Goal: Task Accomplishment & Management: Manage account settings

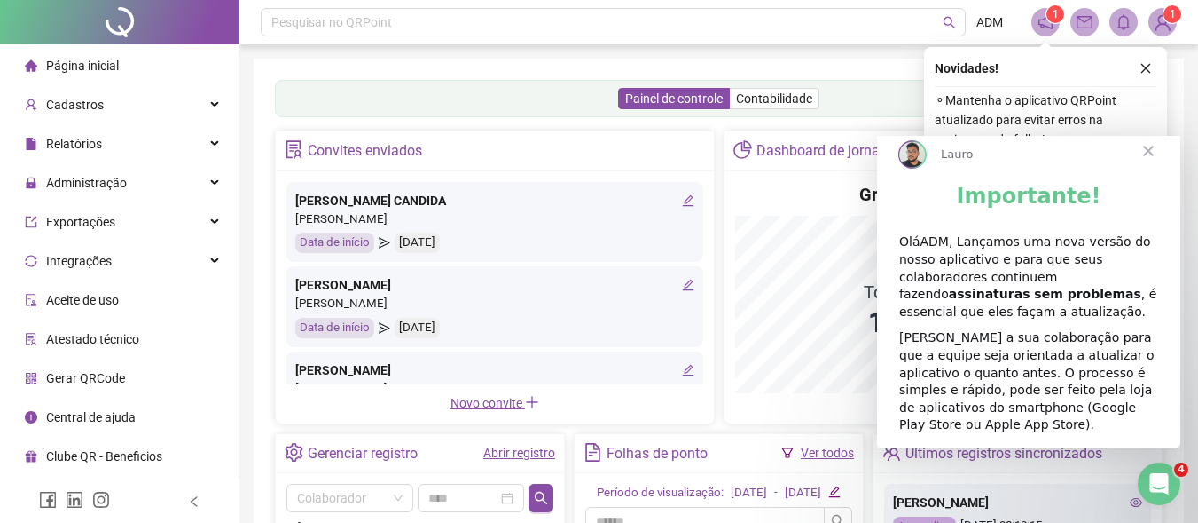
click at [1151, 165] on span "Fechar" at bounding box center [1149, 151] width 64 height 64
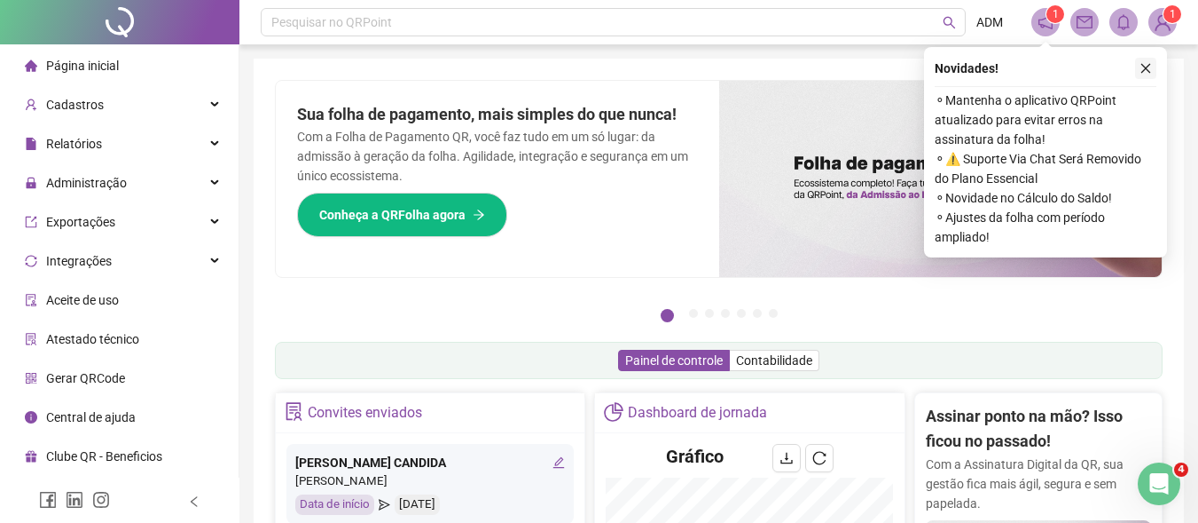
click at [1145, 67] on icon "close" at bounding box center [1146, 68] width 12 height 12
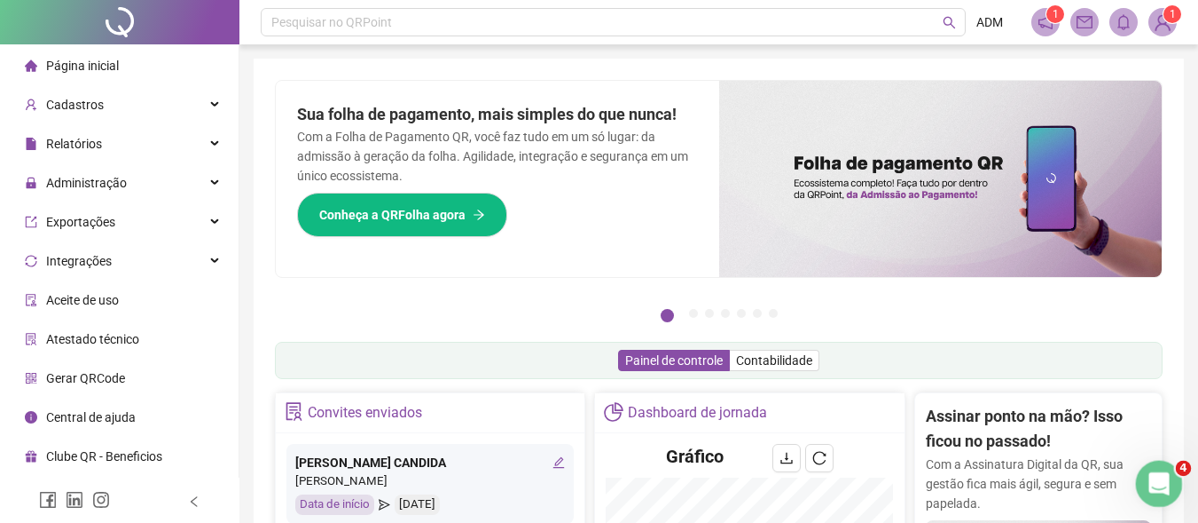
click at [1152, 471] on icon "Abertura do Messenger da Intercom" at bounding box center [1157, 481] width 29 height 29
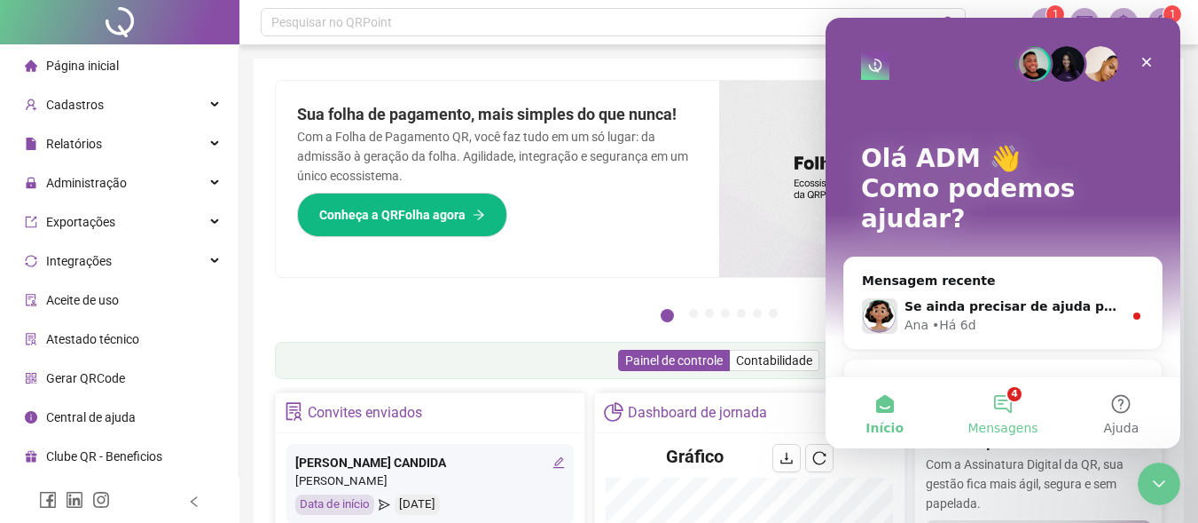
click at [1006, 405] on button "4 Mensagens" at bounding box center [1003, 412] width 118 height 71
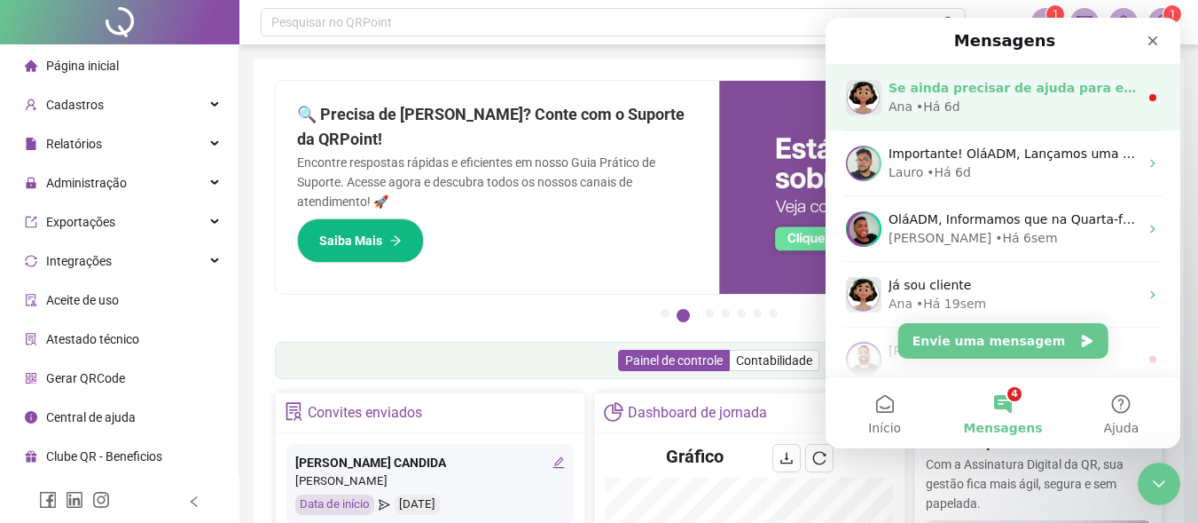
click at [1013, 97] on div "Se ainda precisar de ajuda para emitir a folha de ponto do colaborador inativo,…" at bounding box center [1014, 88] width 250 height 19
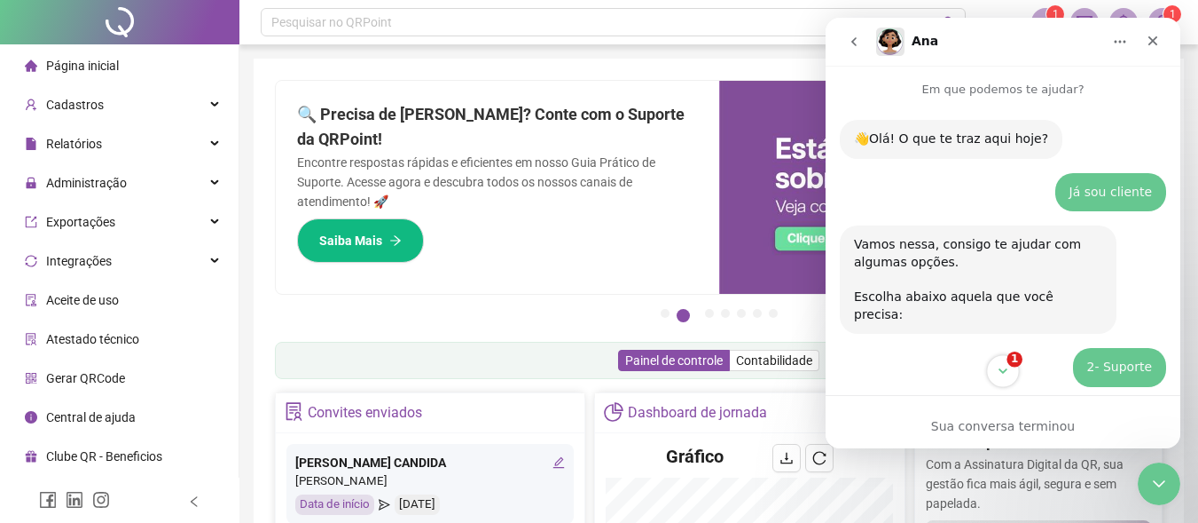
click at [1003, 372] on icon "Scroll to bottom" at bounding box center [1003, 370] width 9 height 5
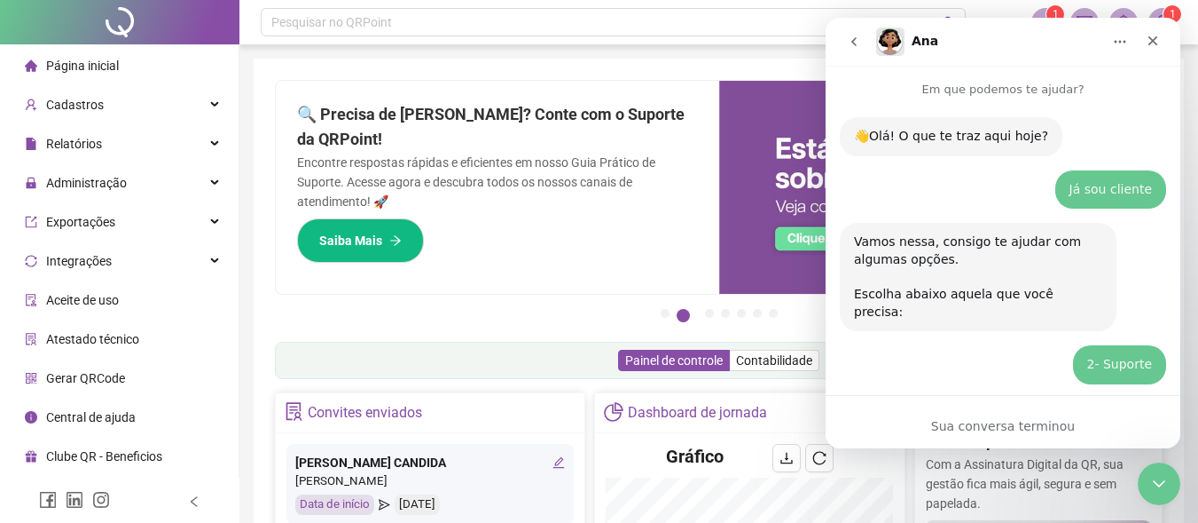
scroll to position [1160, 0]
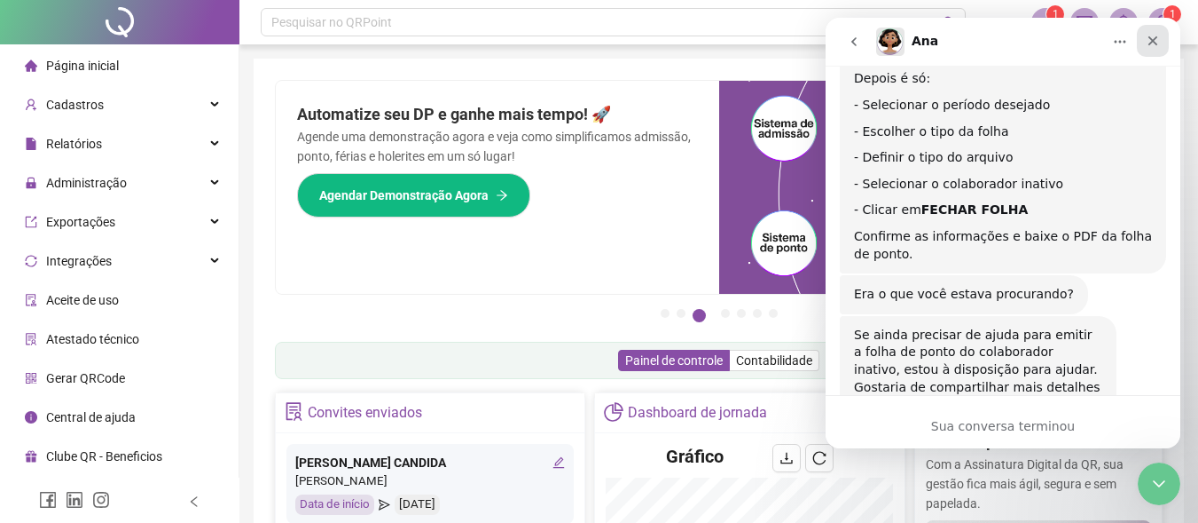
click at [1153, 42] on icon "Fechar" at bounding box center [1154, 41] width 10 height 10
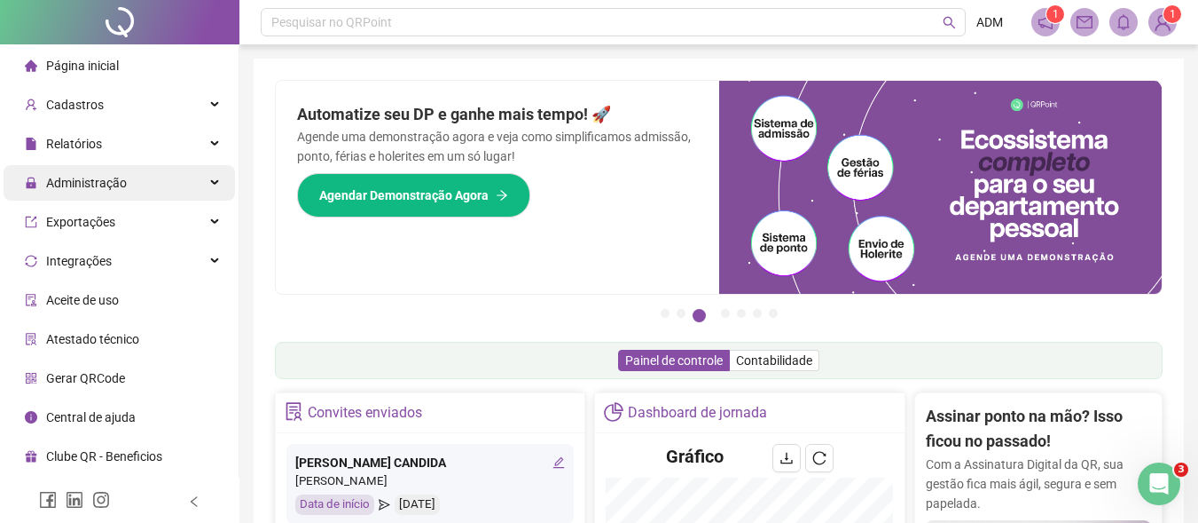
click at [99, 184] on span "Administração" at bounding box center [86, 183] width 81 height 14
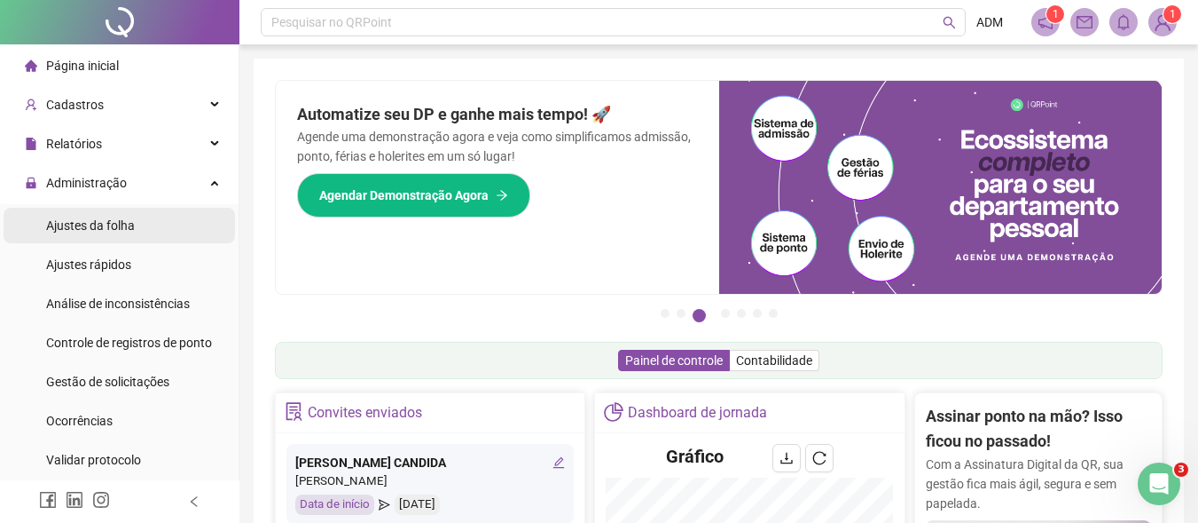
click at [109, 226] on span "Ajustes da folha" at bounding box center [90, 225] width 89 height 14
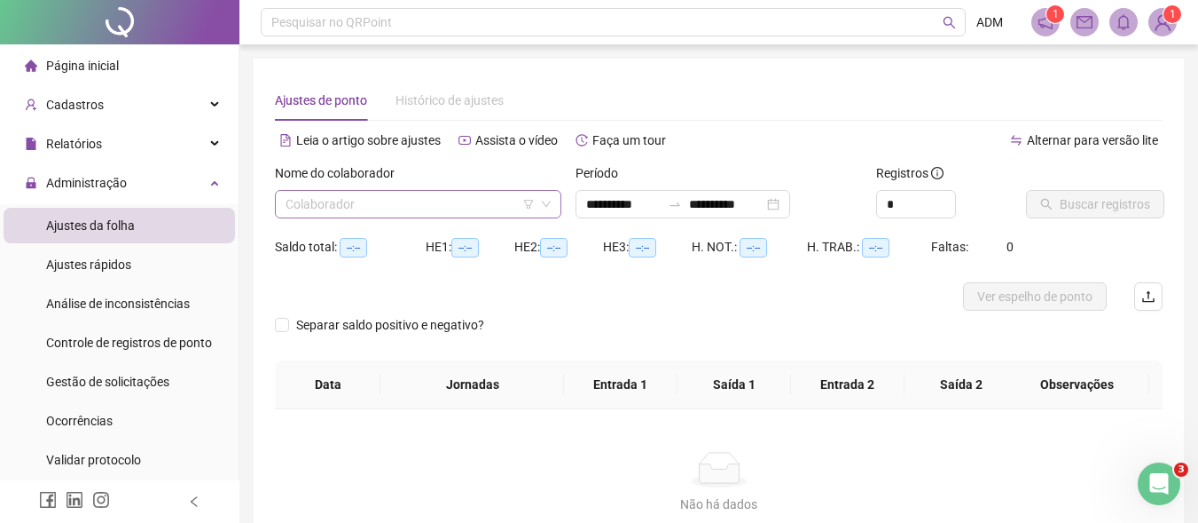
click at [460, 204] on input "search" at bounding box center [410, 204] width 249 height 27
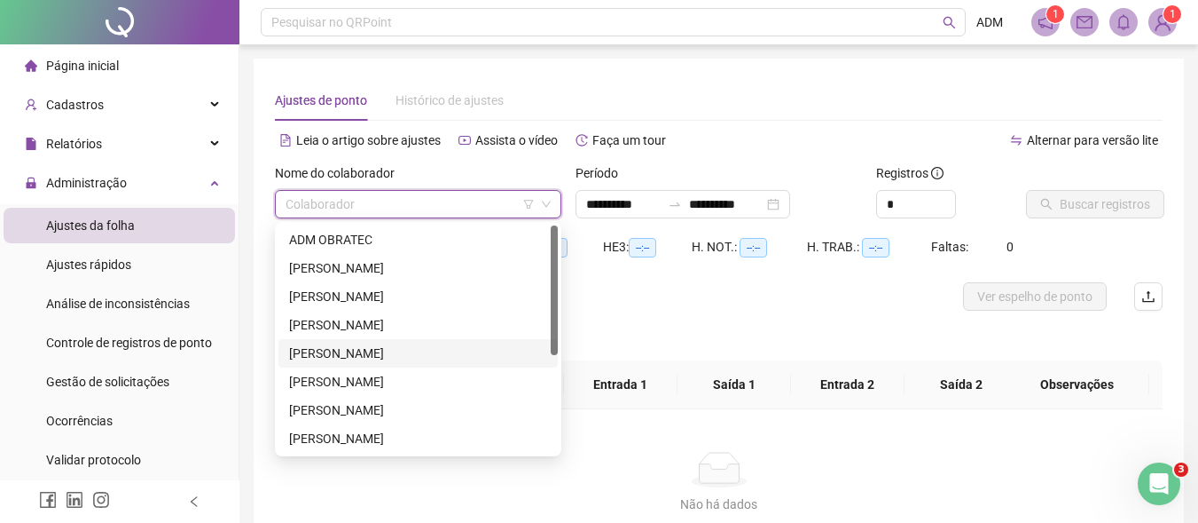
click at [379, 350] on div "[PERSON_NAME]" at bounding box center [418, 353] width 258 height 20
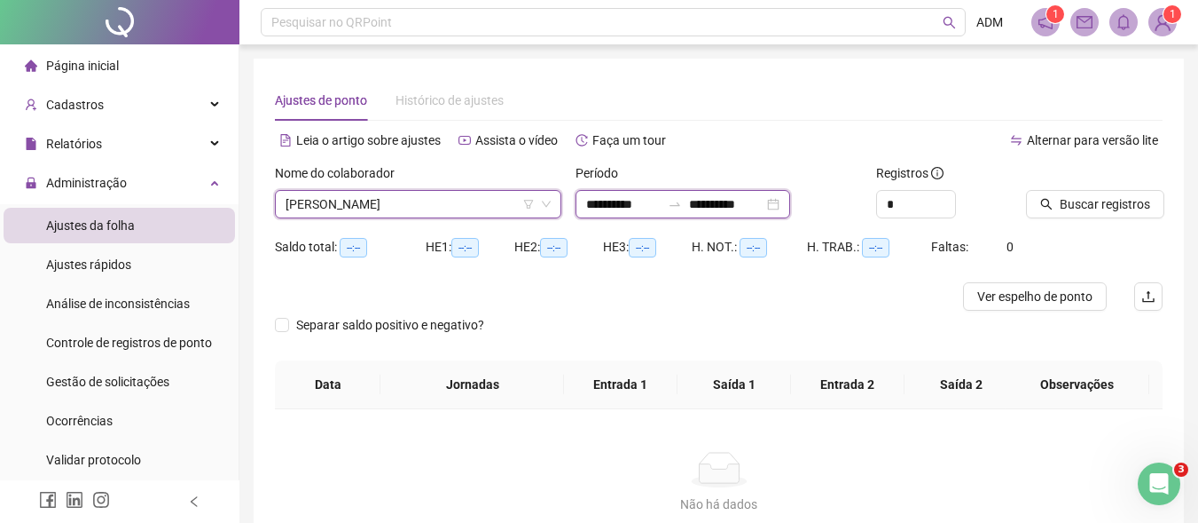
click at [733, 205] on input "**********" at bounding box center [726, 204] width 75 height 20
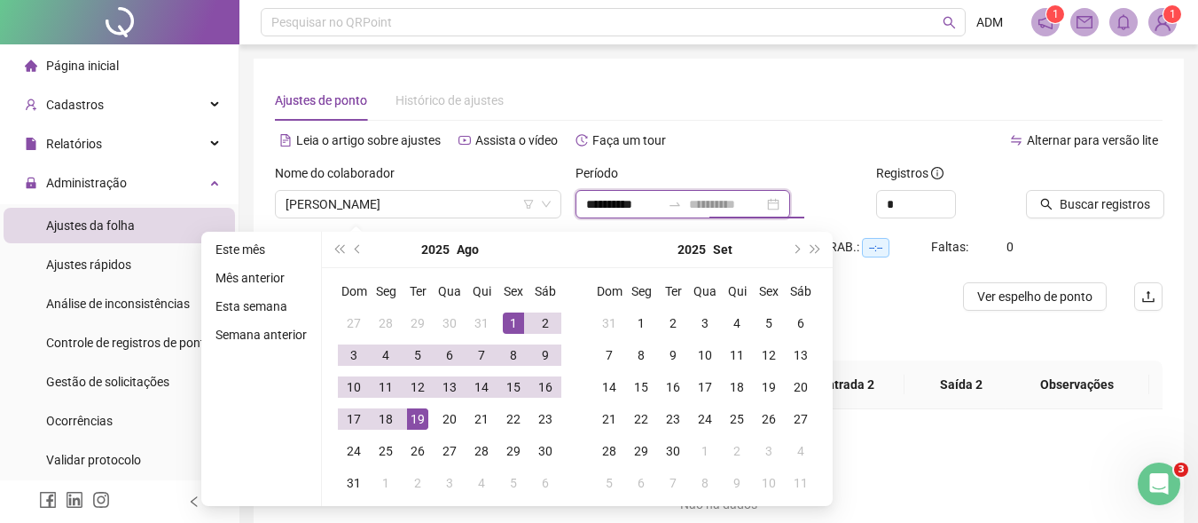
type input "**********"
click at [413, 420] on div "19" at bounding box center [417, 418] width 21 height 21
type input "**********"
click at [1101, 201] on span "Buscar registros" at bounding box center [1105, 204] width 90 height 20
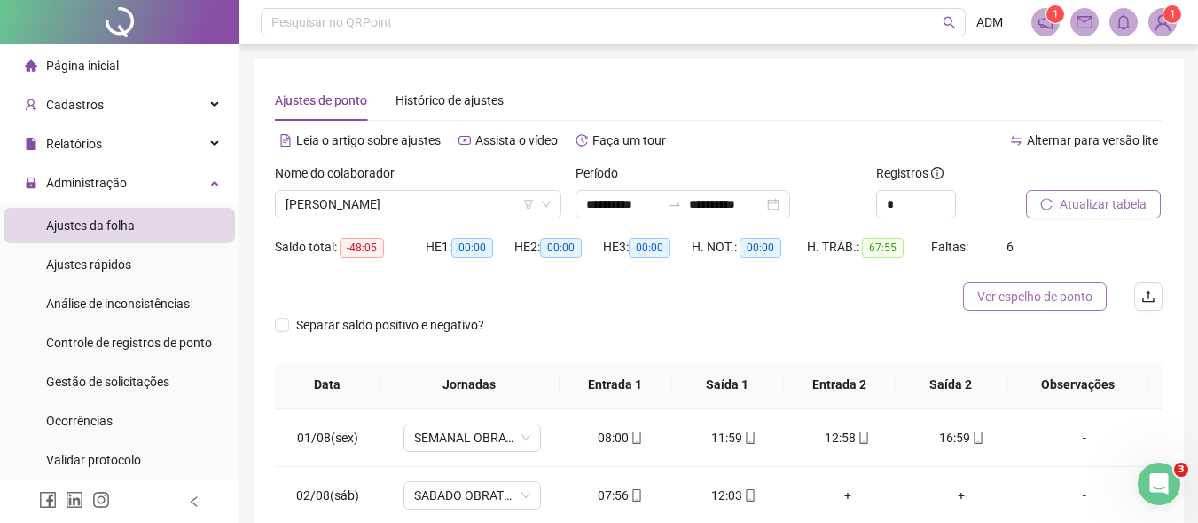
click at [1015, 299] on span "Ver espelho de ponto" at bounding box center [1035, 297] width 115 height 20
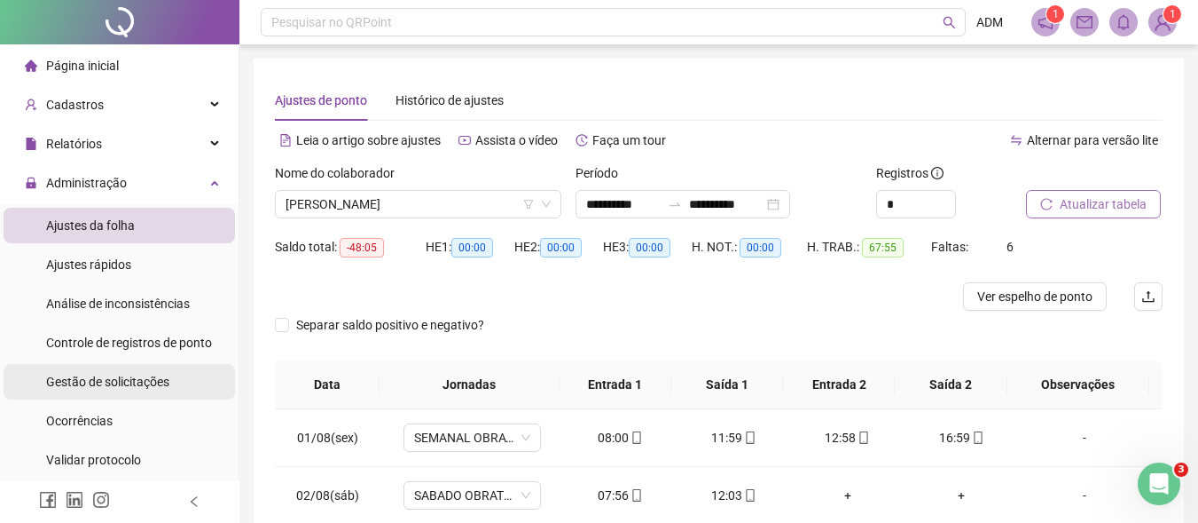
click at [130, 381] on span "Gestão de solicitações" at bounding box center [107, 381] width 123 height 14
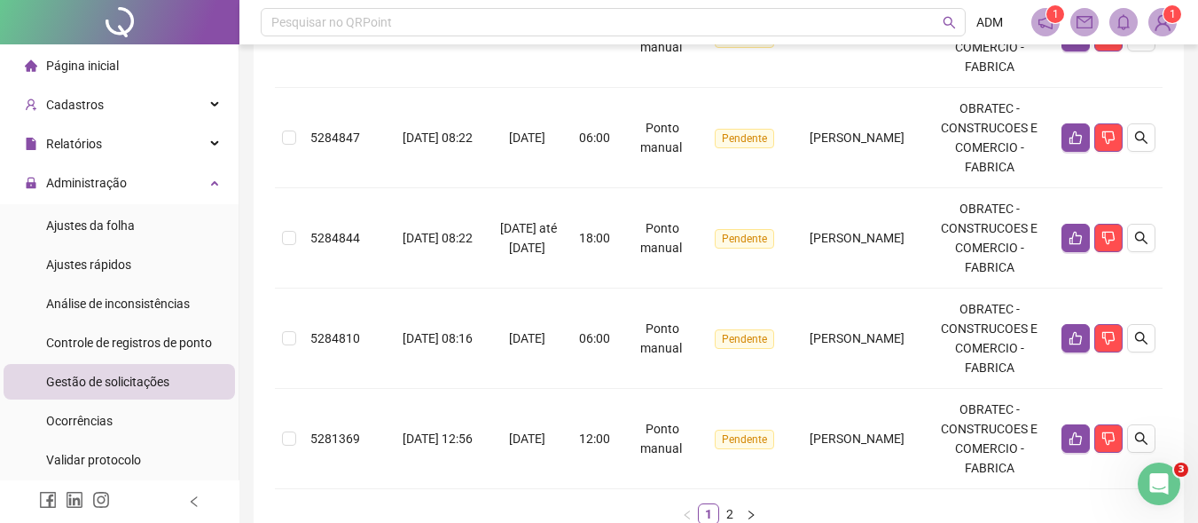
scroll to position [1132, 0]
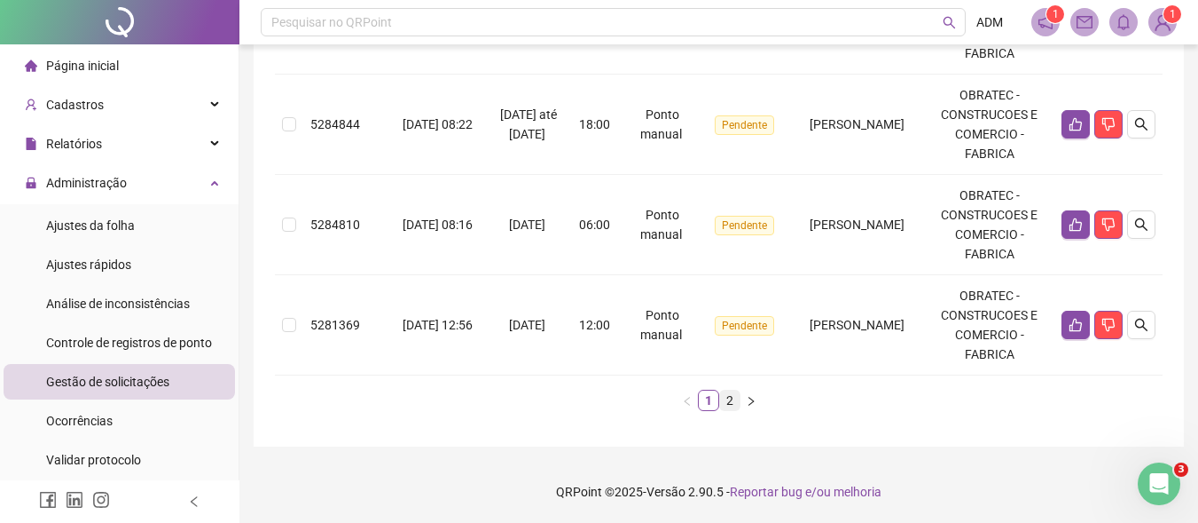
click at [728, 397] on link "2" at bounding box center [730, 400] width 20 height 20
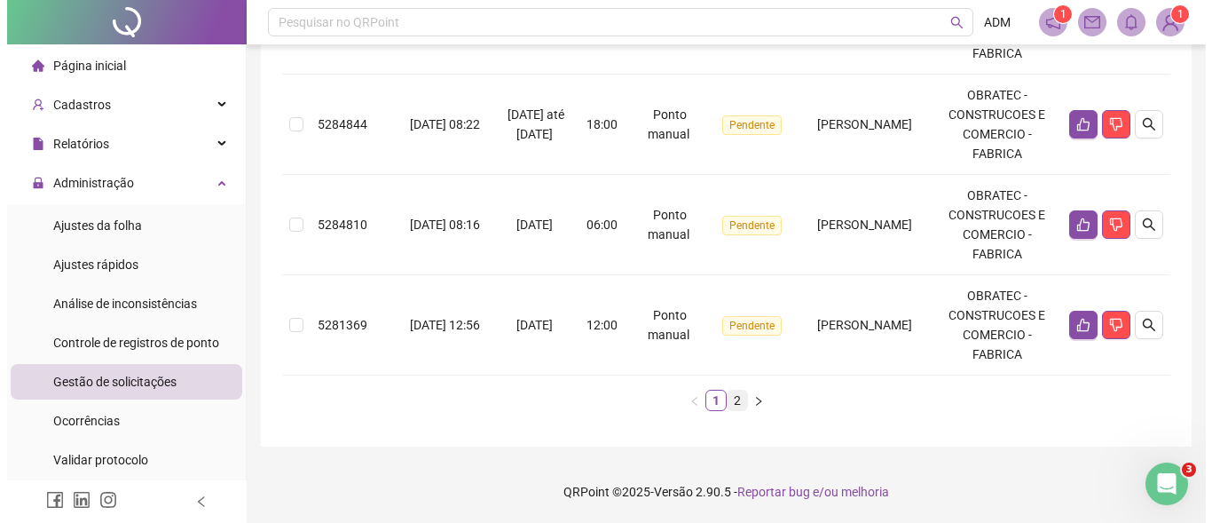
scroll to position [143, 0]
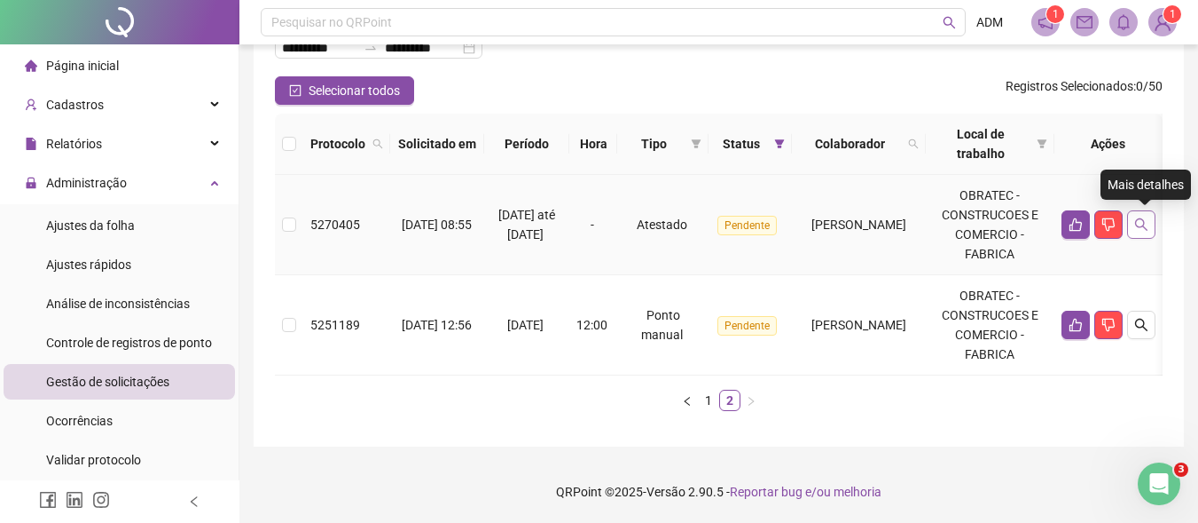
click at [1145, 217] on icon "search" at bounding box center [1142, 224] width 14 height 14
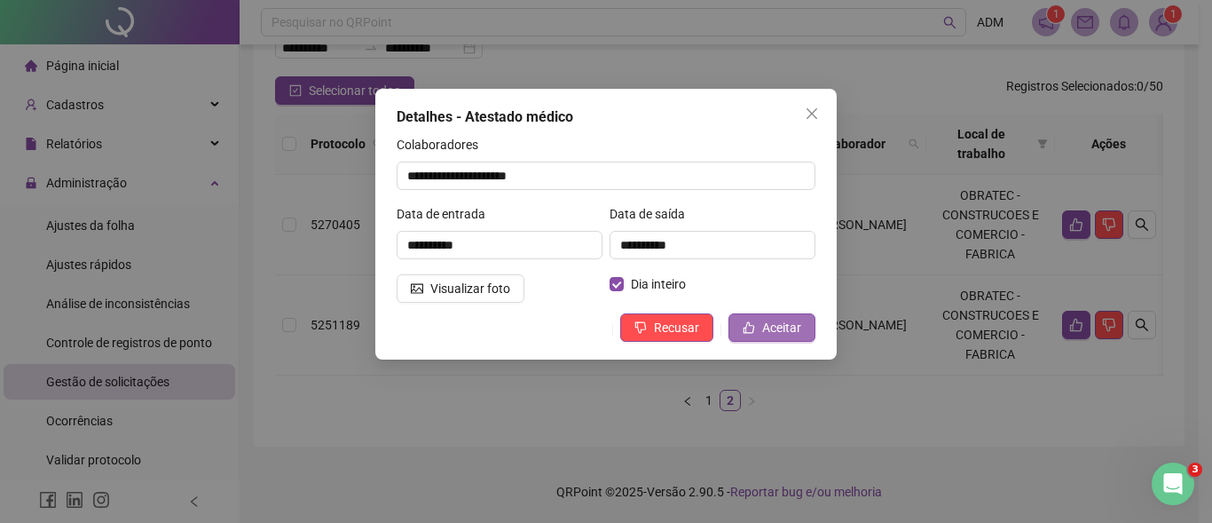
click at [776, 330] on span "Aceitar" at bounding box center [781, 328] width 39 height 20
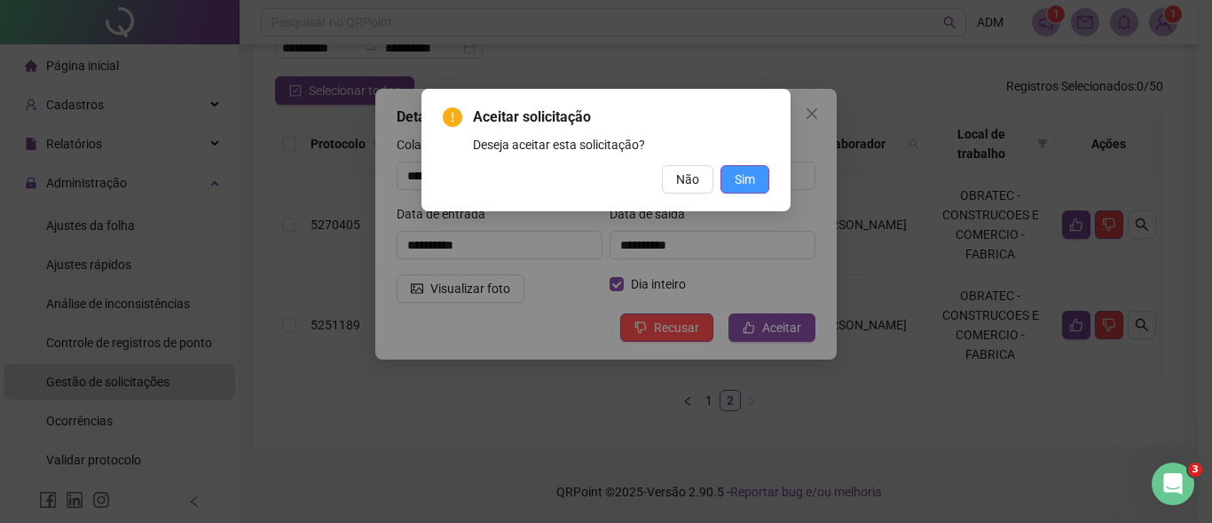
click at [747, 171] on span "Sim" at bounding box center [745, 179] width 20 height 20
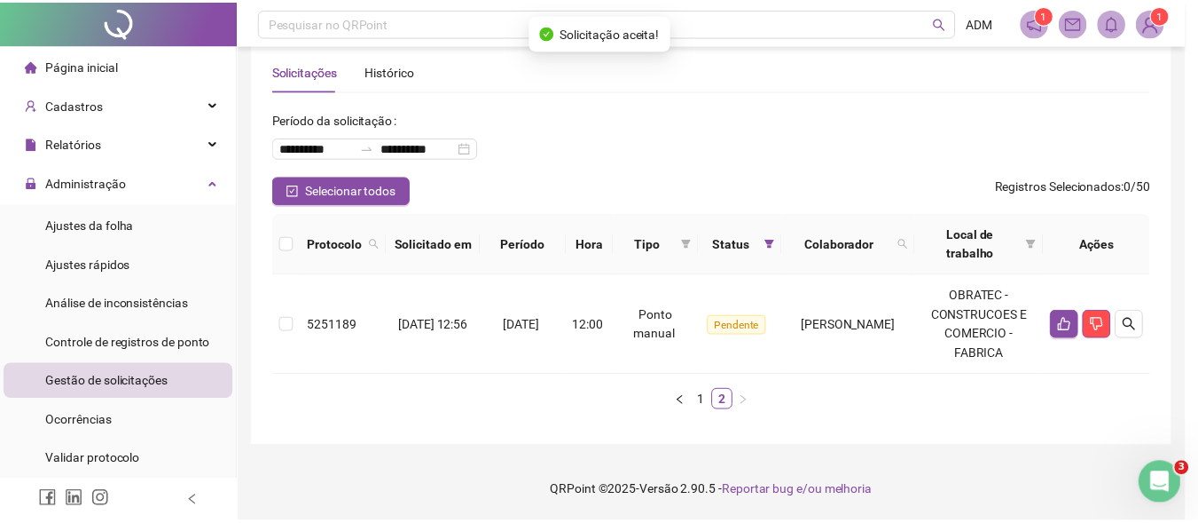
scroll to position [29, 0]
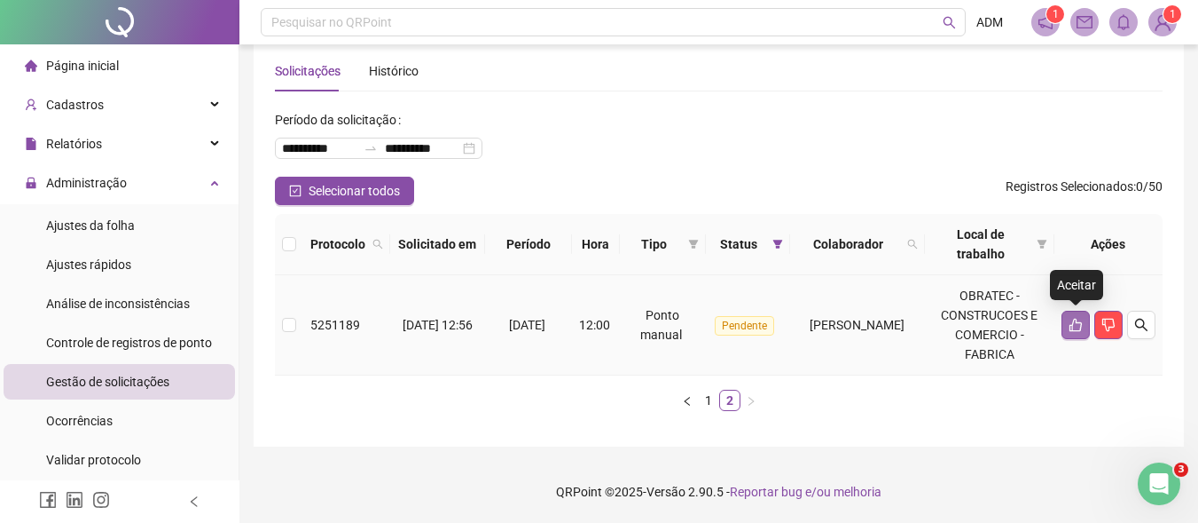
click at [1075, 322] on icon "like" at bounding box center [1076, 325] width 14 height 14
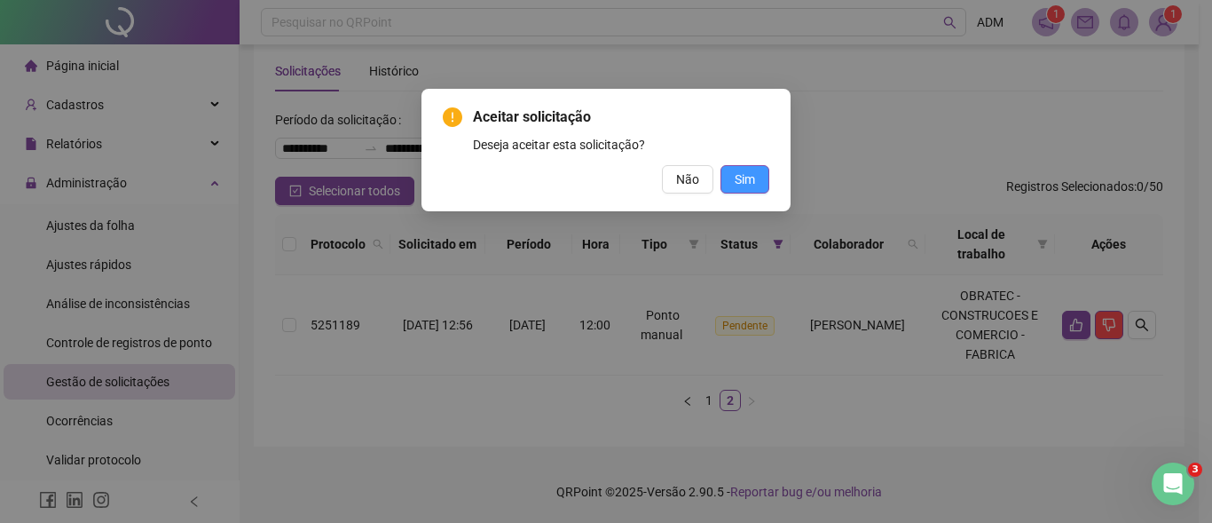
click at [741, 177] on span "Sim" at bounding box center [745, 179] width 20 height 20
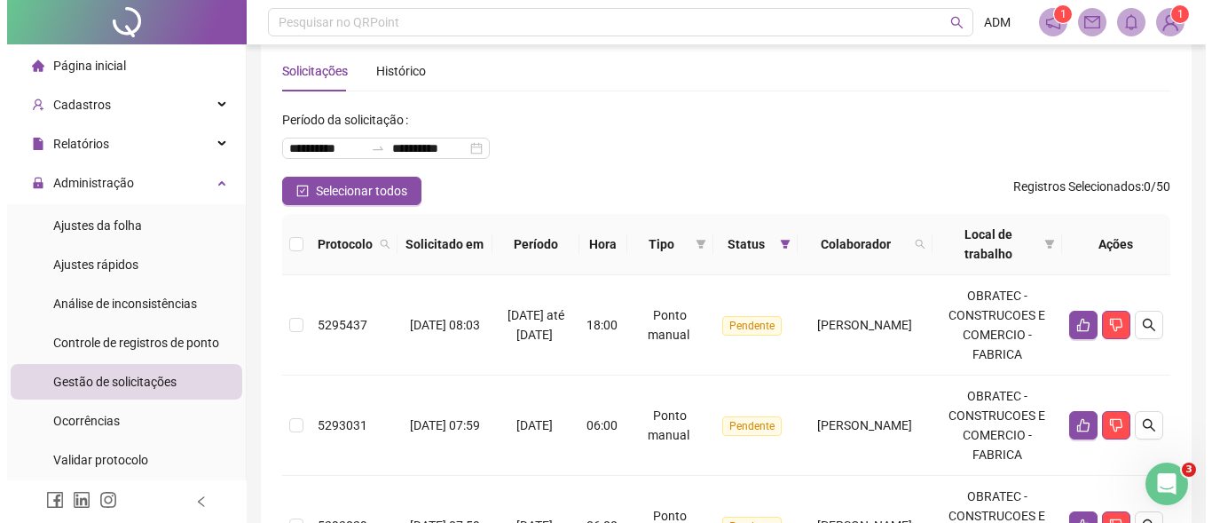
scroll to position [1132, 0]
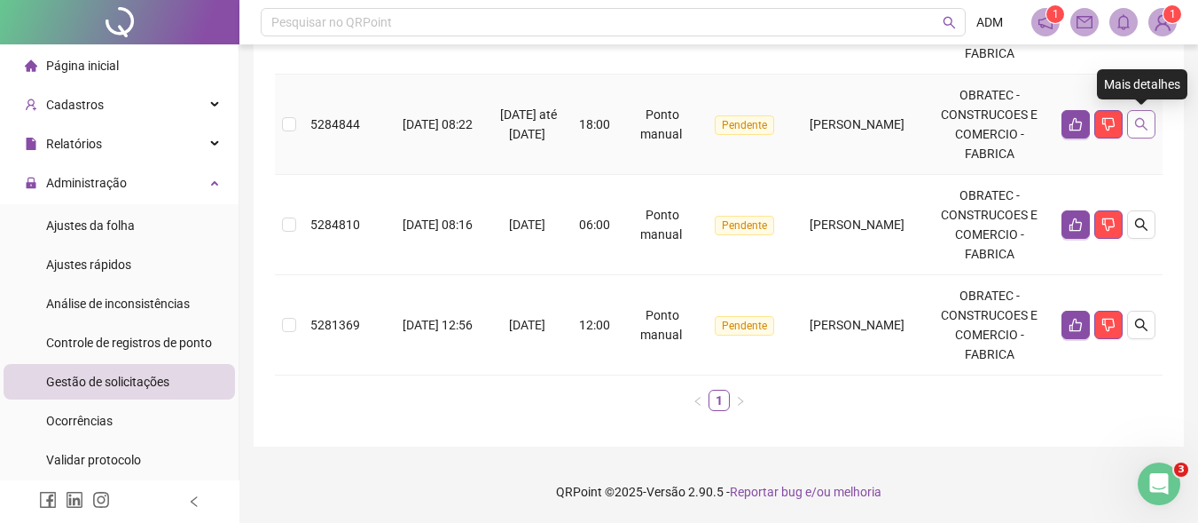
click at [1144, 123] on icon "search" at bounding box center [1141, 124] width 12 height 12
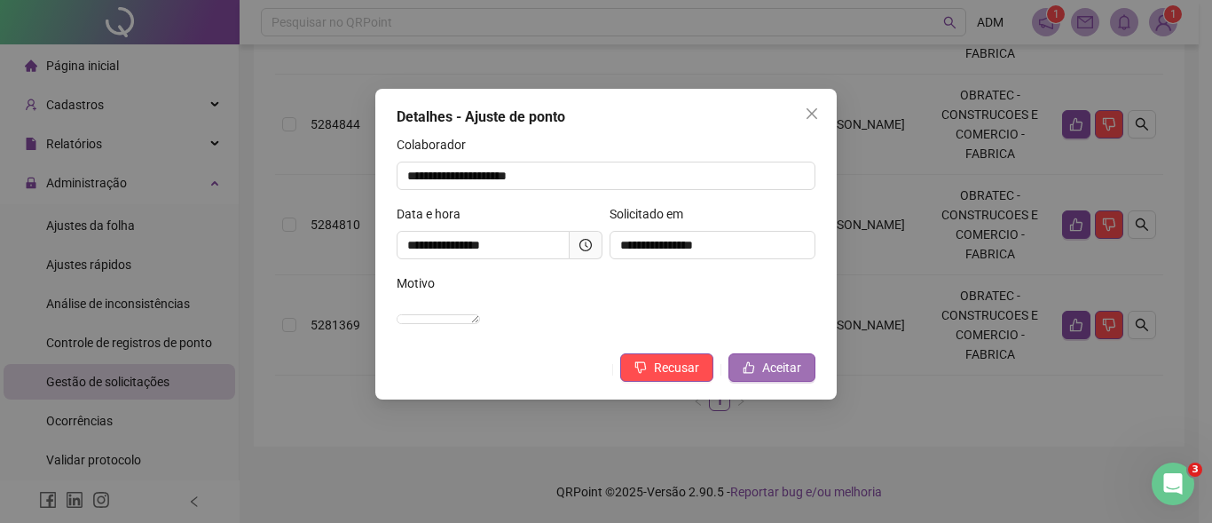
click at [772, 377] on span "Aceitar" at bounding box center [781, 368] width 39 height 20
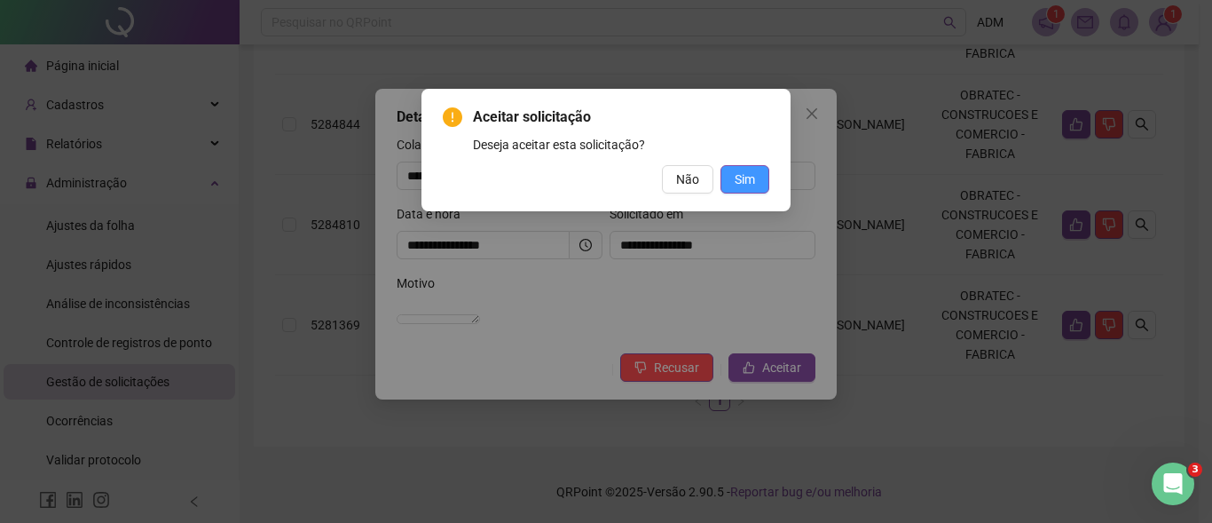
click at [742, 177] on span "Sim" at bounding box center [745, 179] width 20 height 20
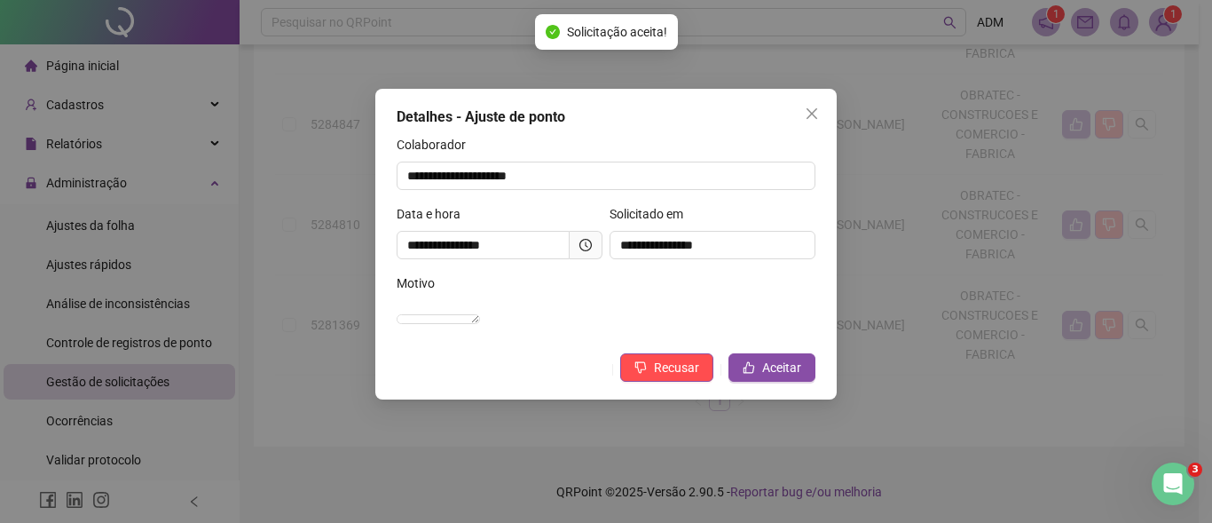
scroll to position [1032, 0]
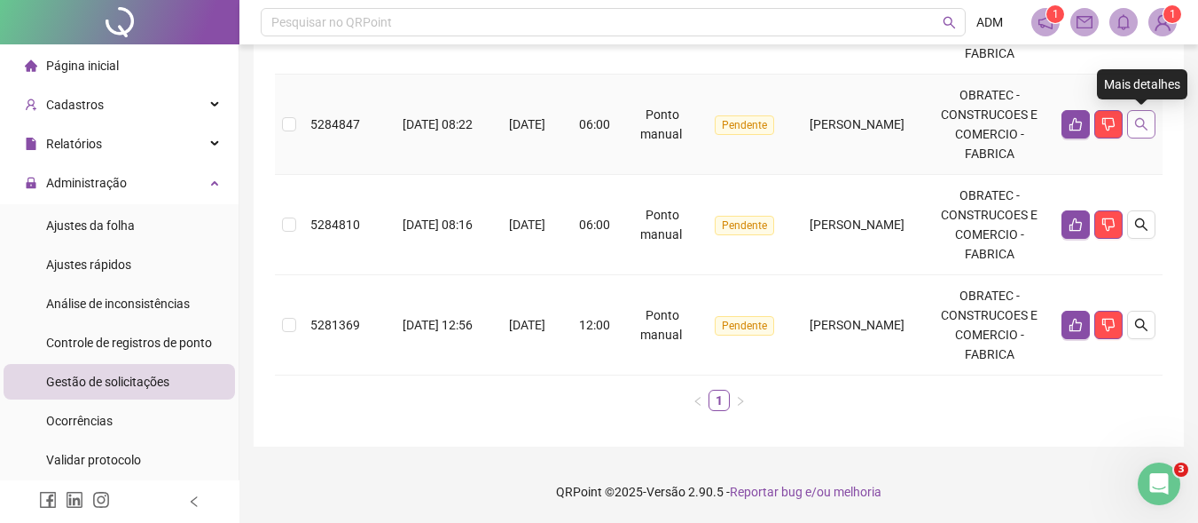
click at [1143, 122] on icon "search" at bounding box center [1142, 124] width 14 height 14
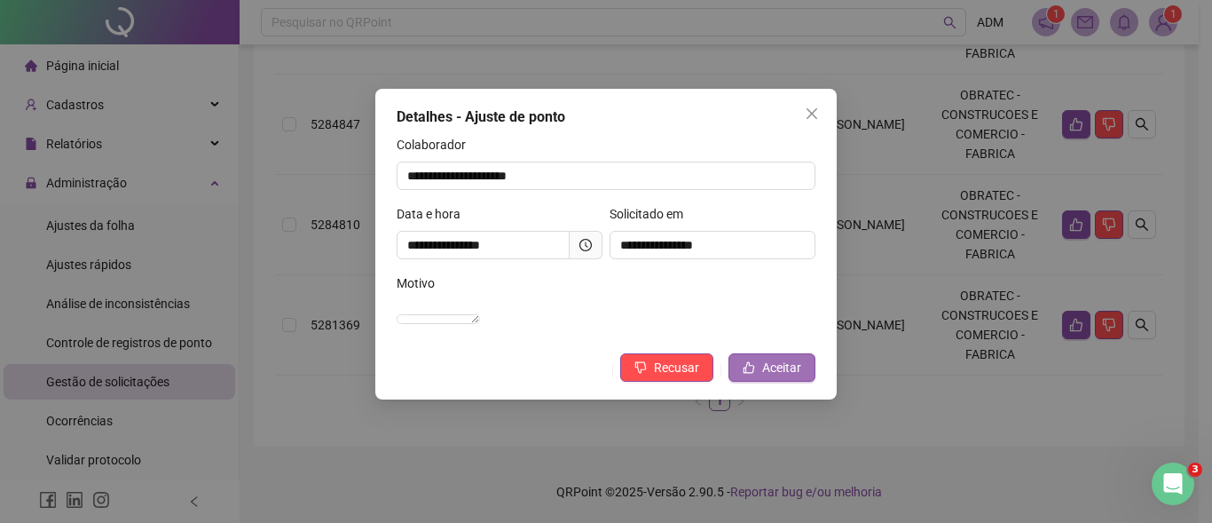
click at [767, 377] on span "Aceitar" at bounding box center [781, 368] width 39 height 20
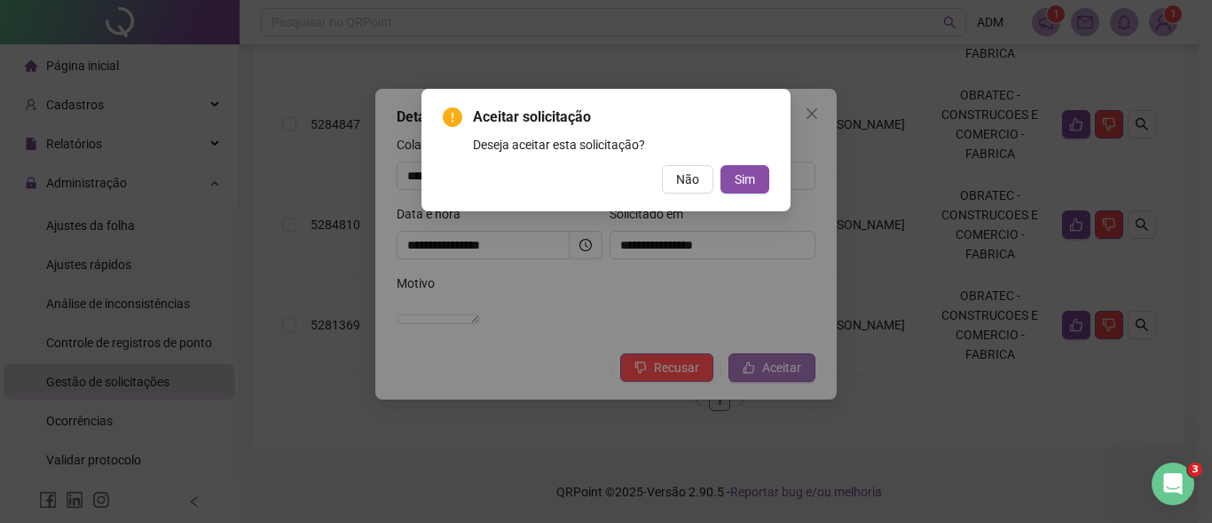
click at [720, 165] on button "Sim" at bounding box center [744, 179] width 49 height 28
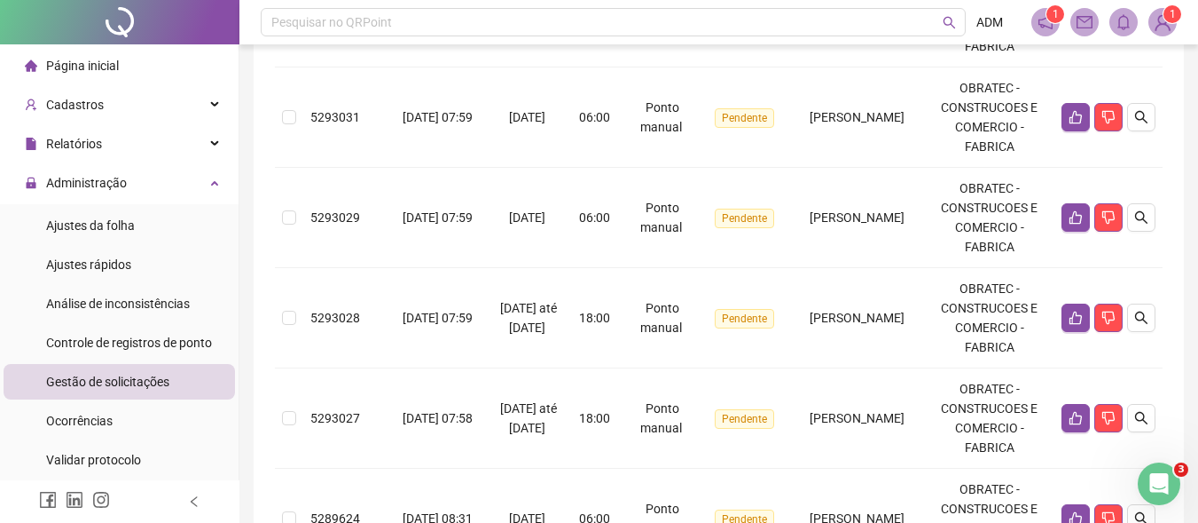
scroll to position [326, 0]
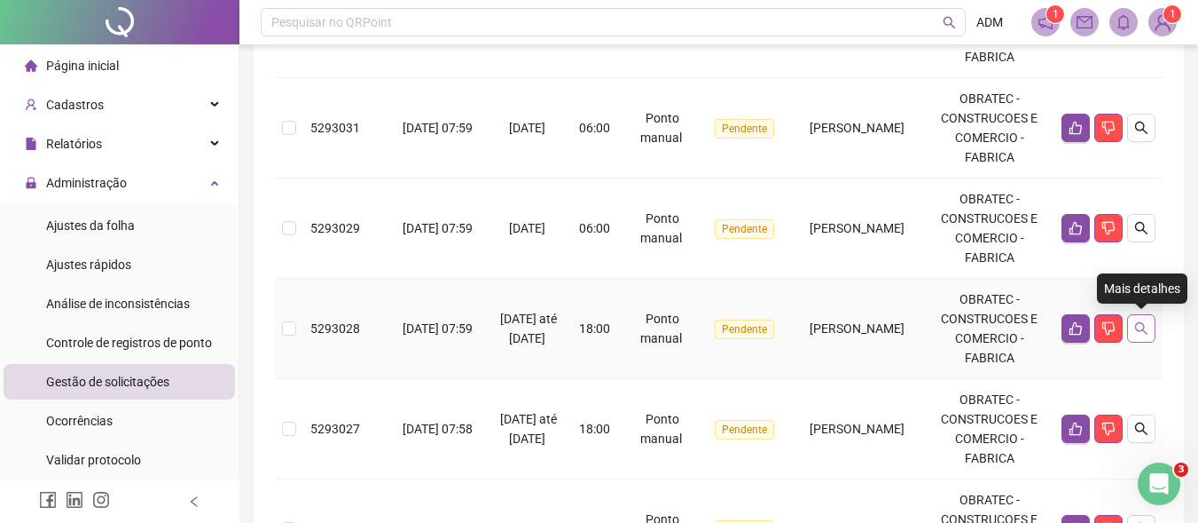
click at [1144, 329] on icon "search" at bounding box center [1142, 328] width 14 height 14
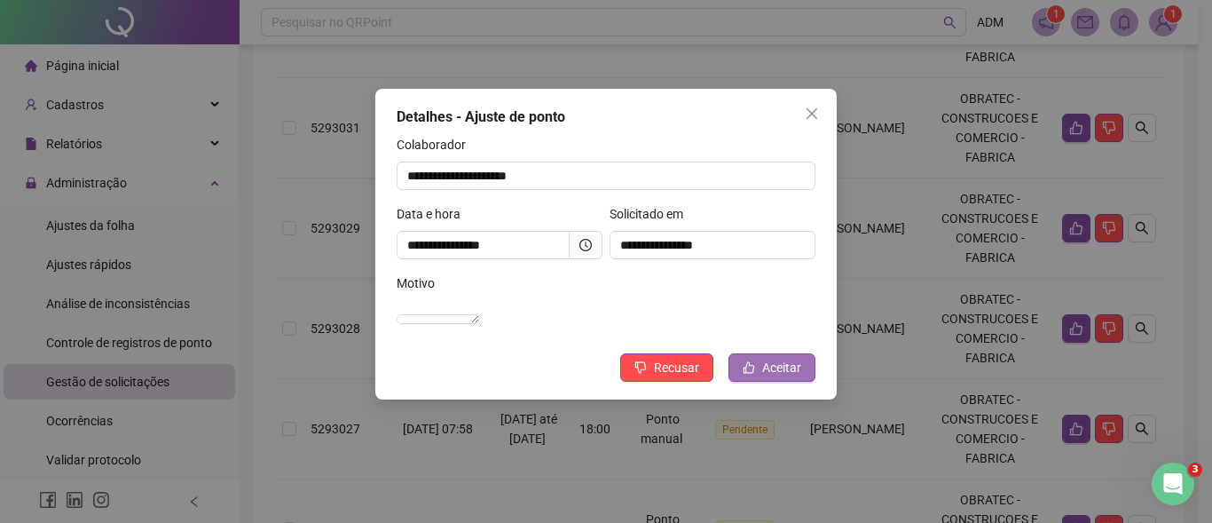
click at [766, 377] on span "Aceitar" at bounding box center [781, 368] width 39 height 20
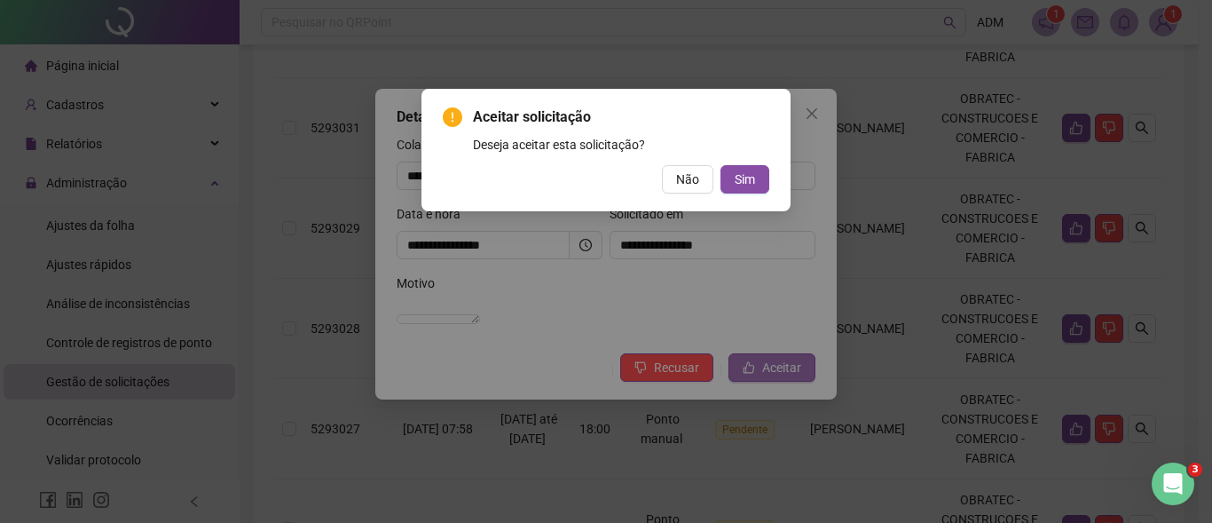
click at [720, 165] on button "Sim" at bounding box center [744, 179] width 49 height 28
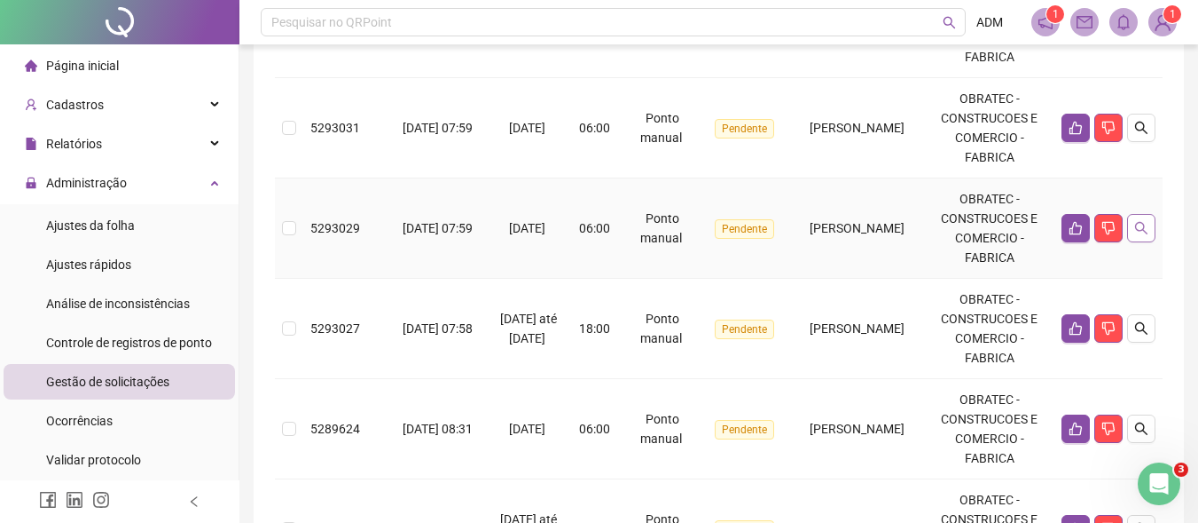
click at [1140, 226] on icon "search" at bounding box center [1142, 228] width 14 height 14
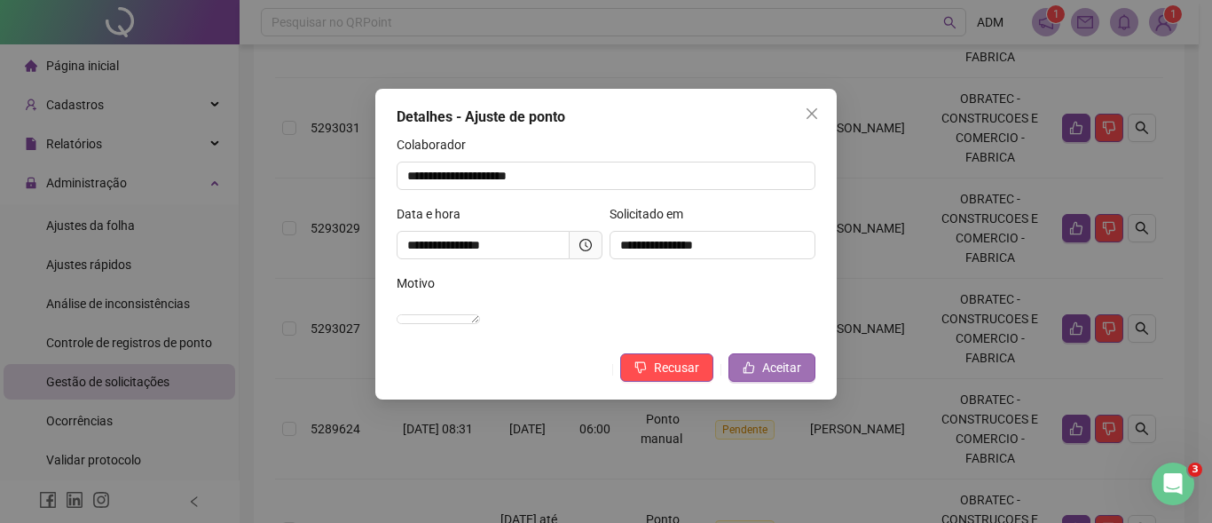
click at [760, 381] on button "Aceitar" at bounding box center [771, 367] width 87 height 28
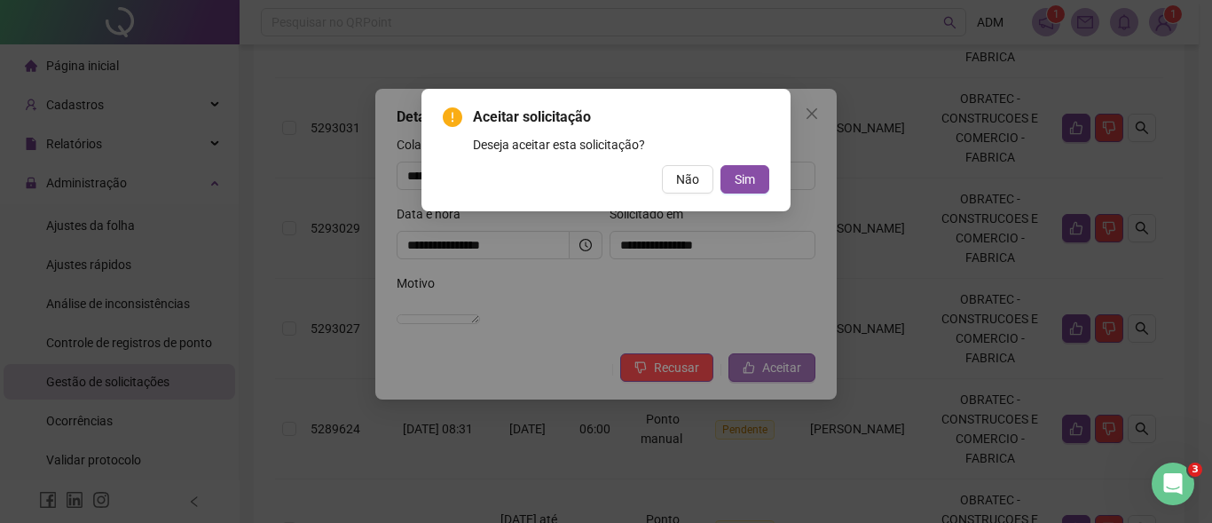
click at [720, 165] on button "Sim" at bounding box center [744, 179] width 49 height 28
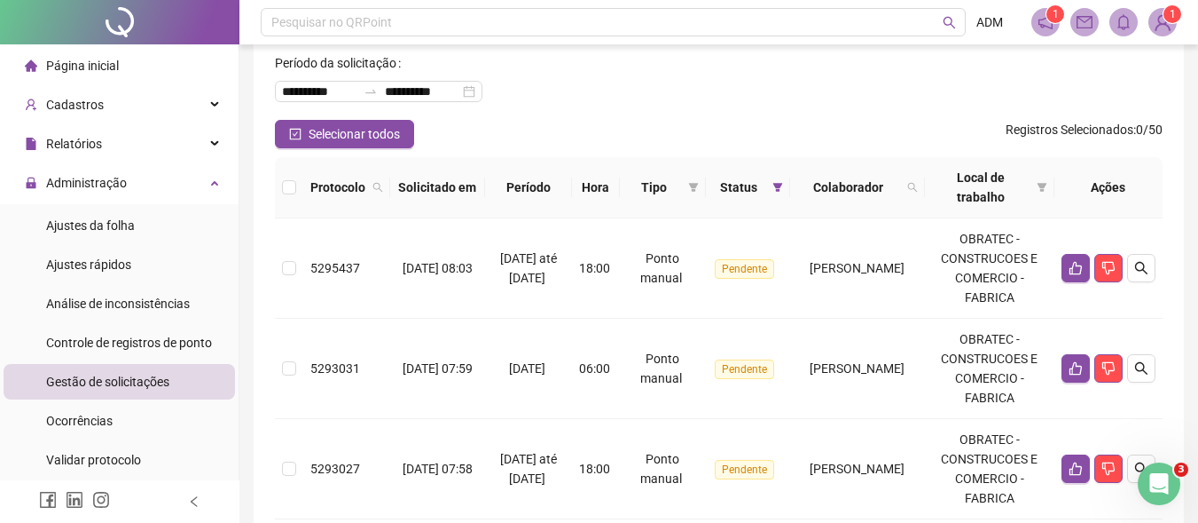
scroll to position [75, 0]
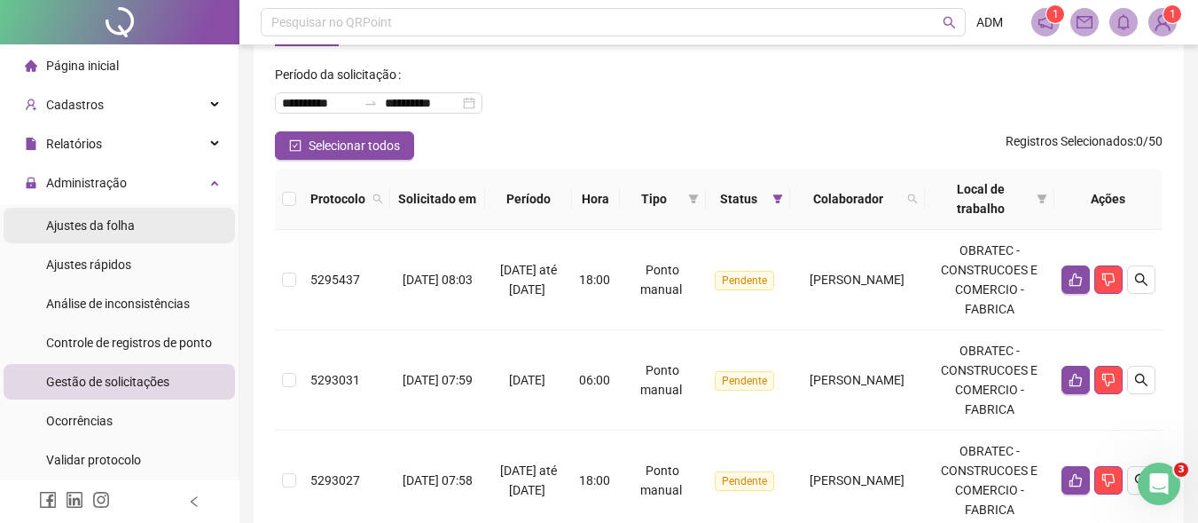
click at [108, 225] on span "Ajustes da folha" at bounding box center [90, 225] width 89 height 14
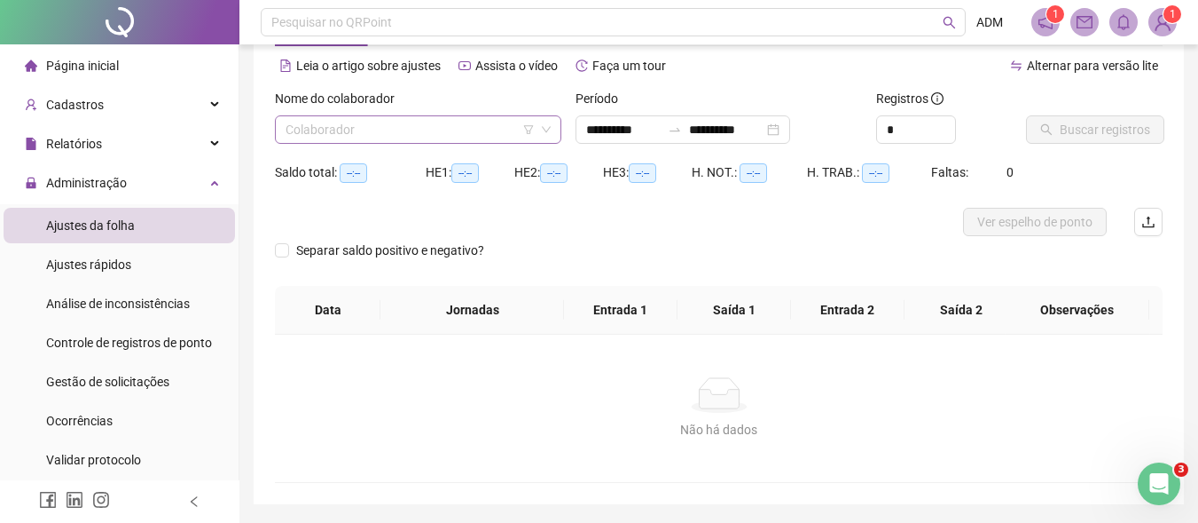
click at [425, 125] on input "search" at bounding box center [410, 129] width 249 height 27
type input "**********"
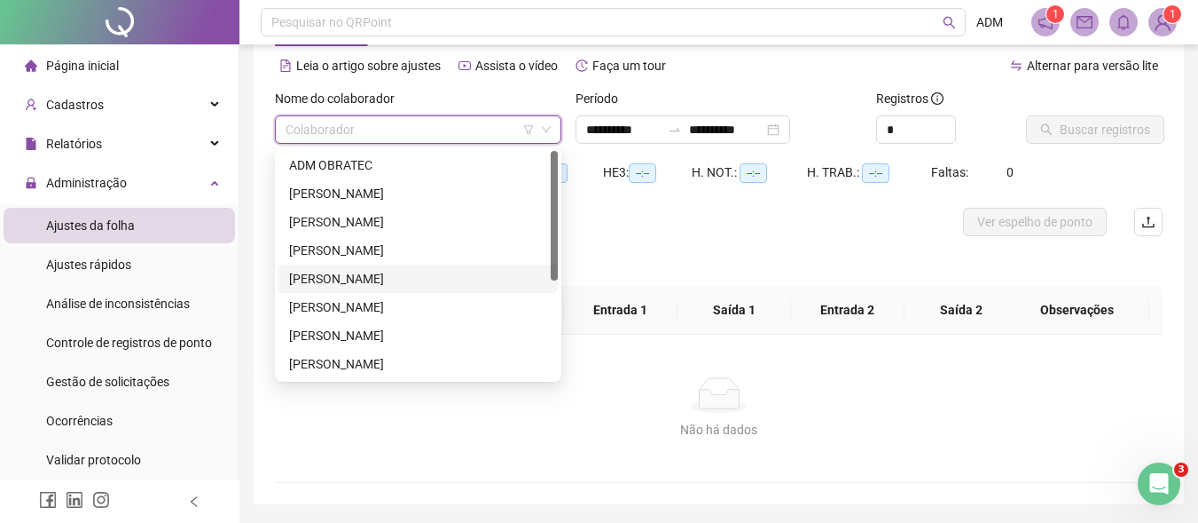
click at [352, 271] on div "[PERSON_NAME]" at bounding box center [418, 279] width 258 height 20
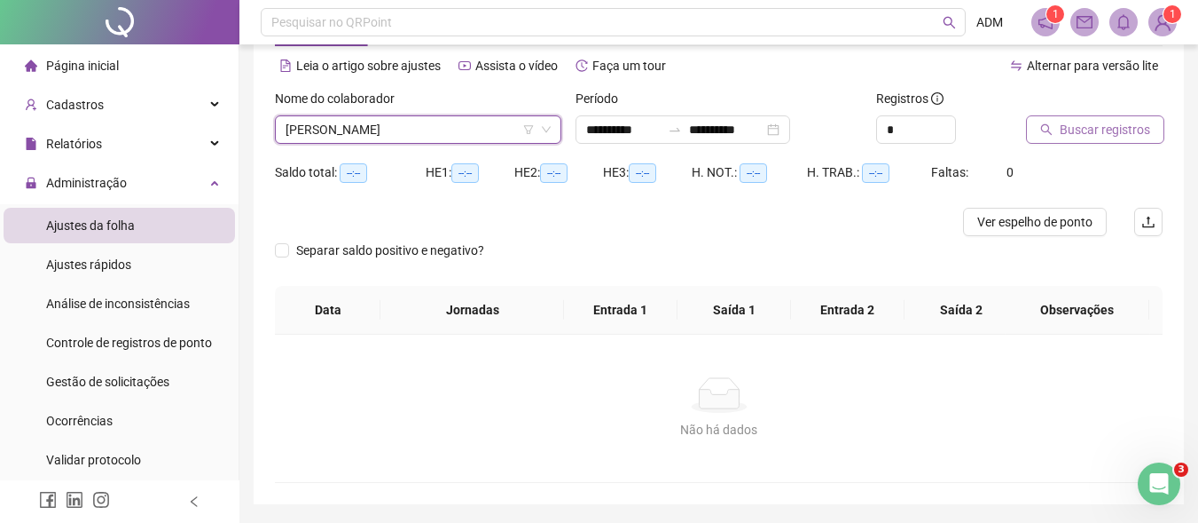
click at [1082, 136] on span "Buscar registros" at bounding box center [1105, 130] width 90 height 20
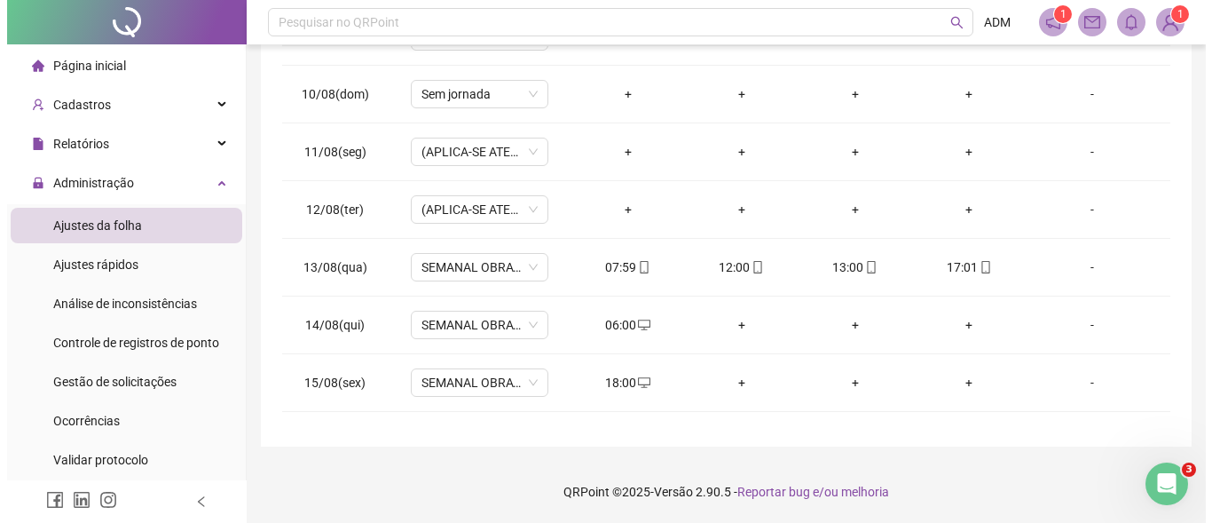
scroll to position [497, 0]
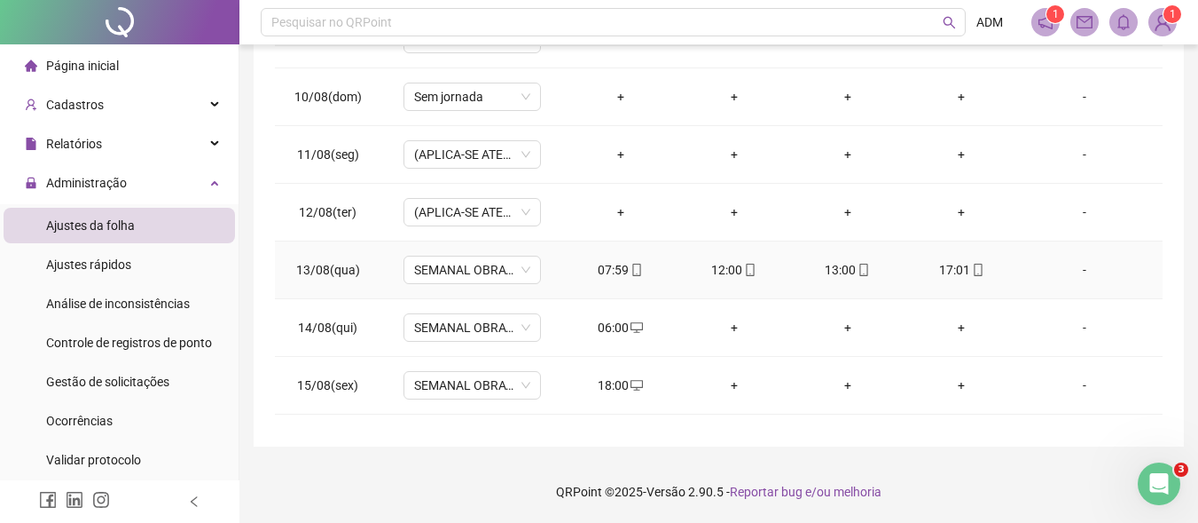
click at [605, 269] on div "07:59" at bounding box center [620, 270] width 85 height 20
type input "**********"
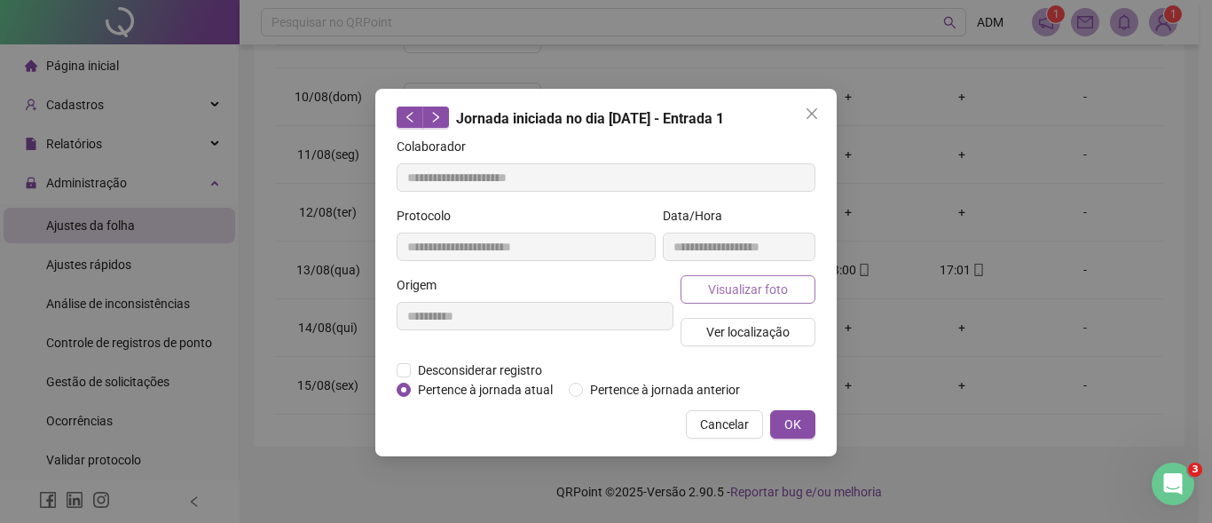
click at [740, 293] on span "Visualizar foto" at bounding box center [748, 289] width 80 height 20
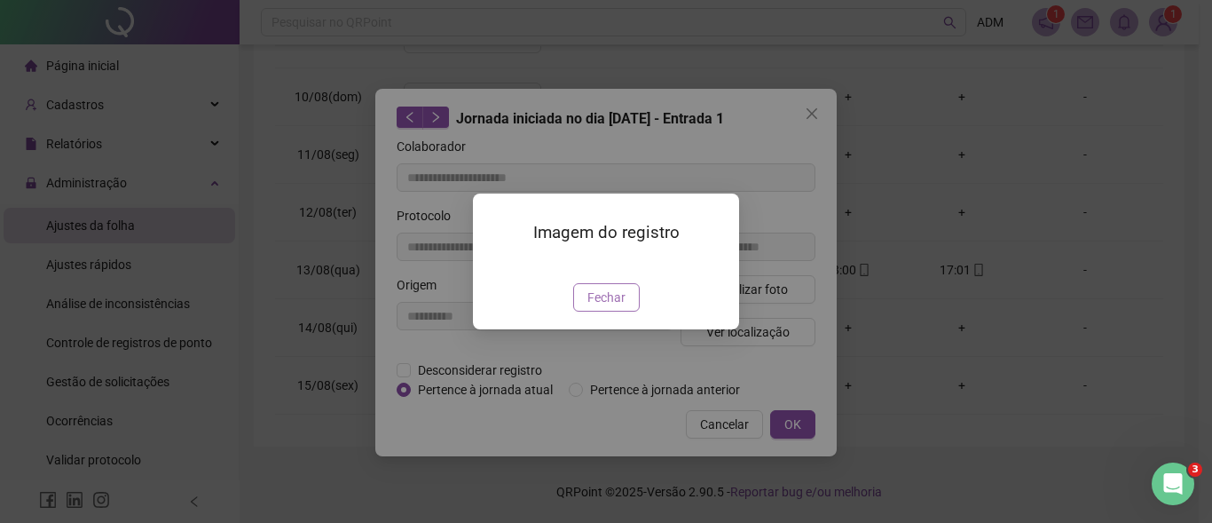
click at [610, 307] on span "Fechar" at bounding box center [606, 297] width 38 height 20
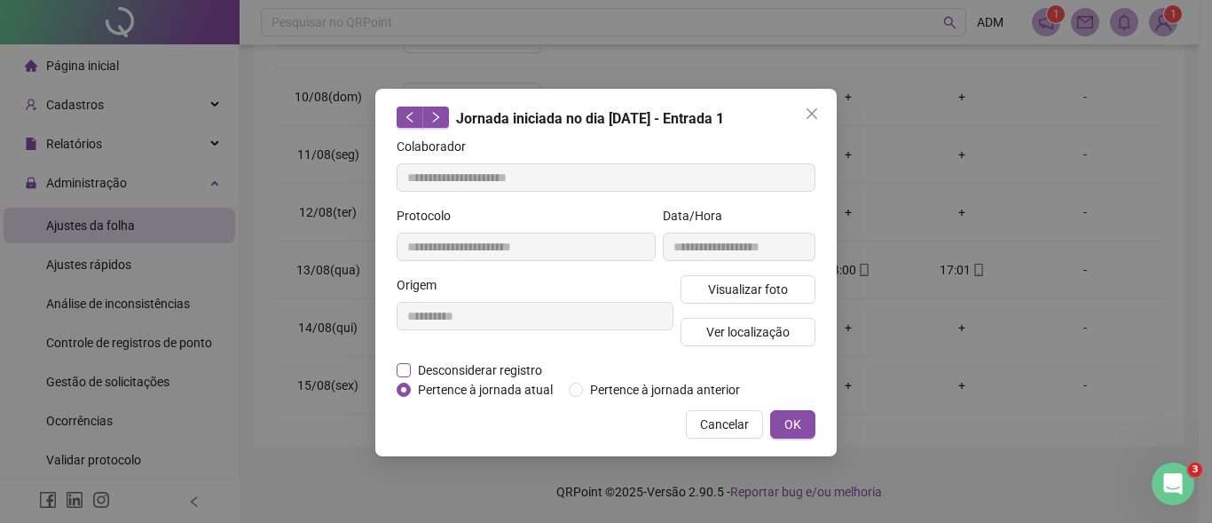
click at [413, 371] on span "Desconsiderar registro" at bounding box center [480, 370] width 138 height 20
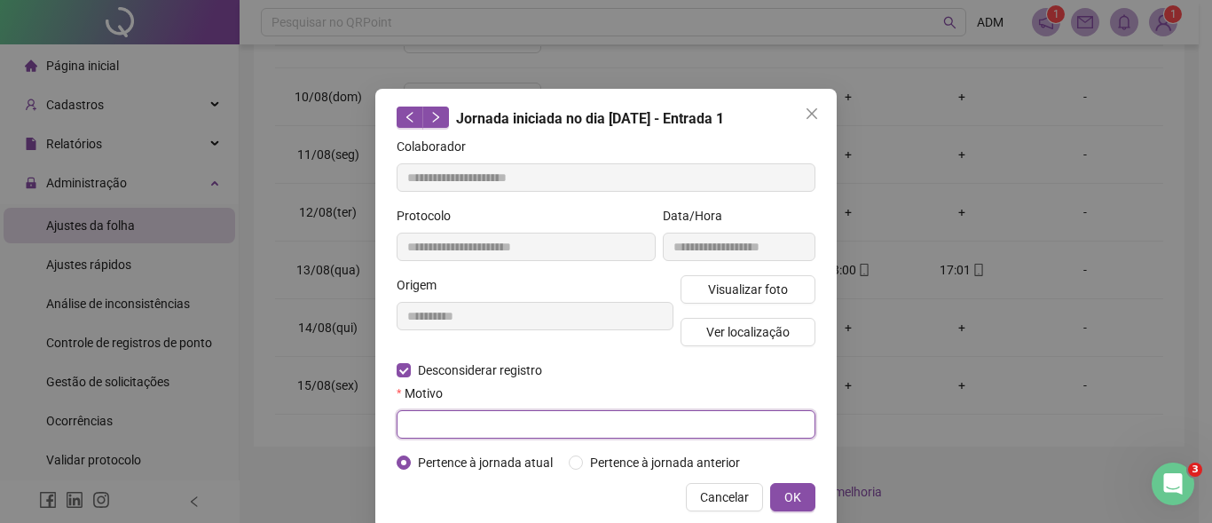
click at [465, 427] on input "text" at bounding box center [606, 424] width 419 height 28
type input "*"
drag, startPoint x: 465, startPoint y: 425, endPoint x: 376, endPoint y: 414, distance: 89.3
click at [376, 414] on div "**********" at bounding box center [605, 309] width 461 height 440
type input "****"
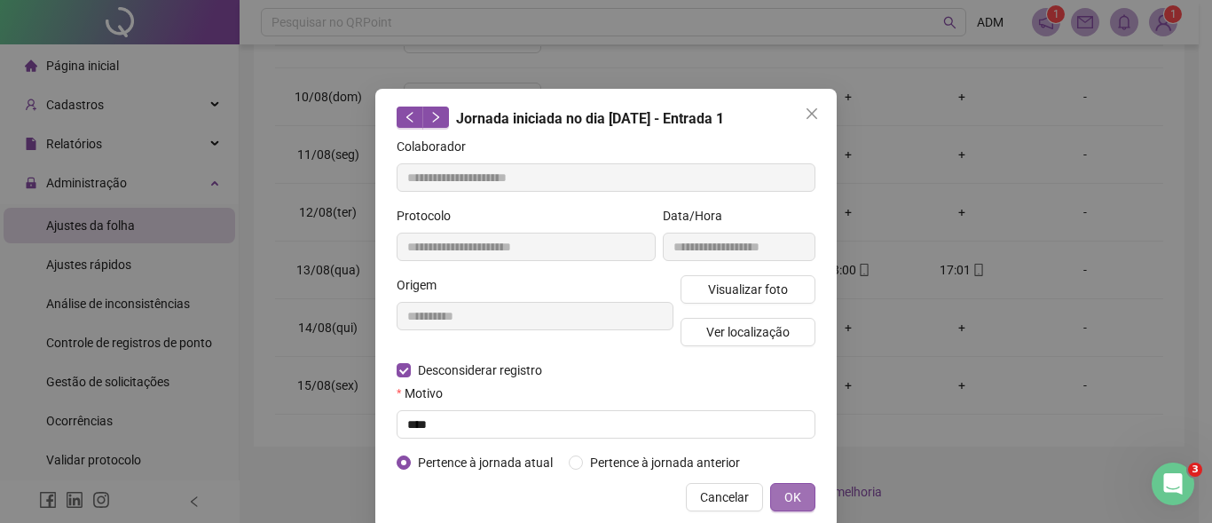
click at [790, 499] on span "OK" at bounding box center [792, 497] width 17 height 20
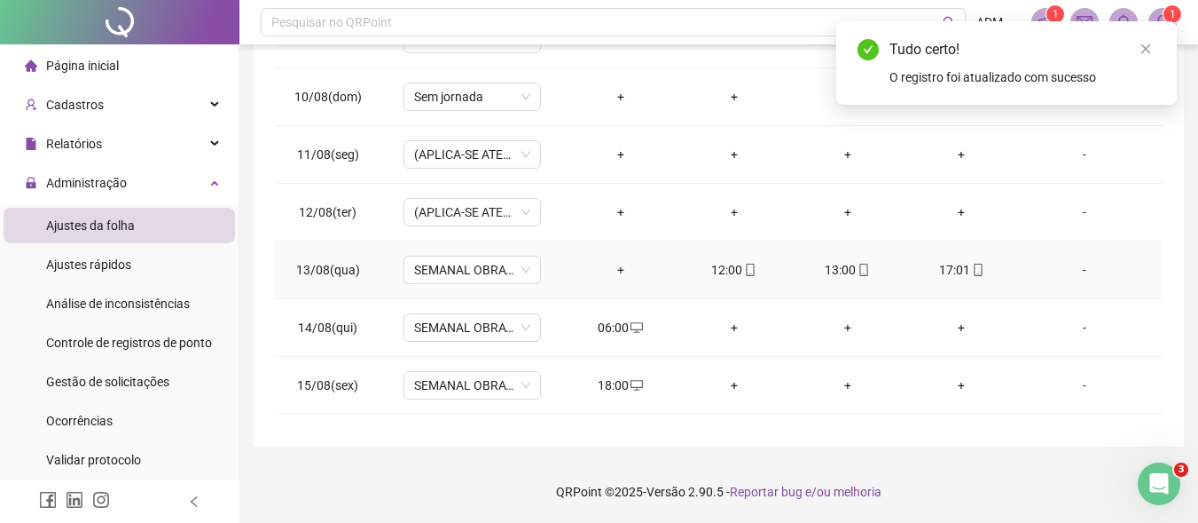
click at [720, 265] on div "12:00" at bounding box center [734, 270] width 85 height 20
type input "**********"
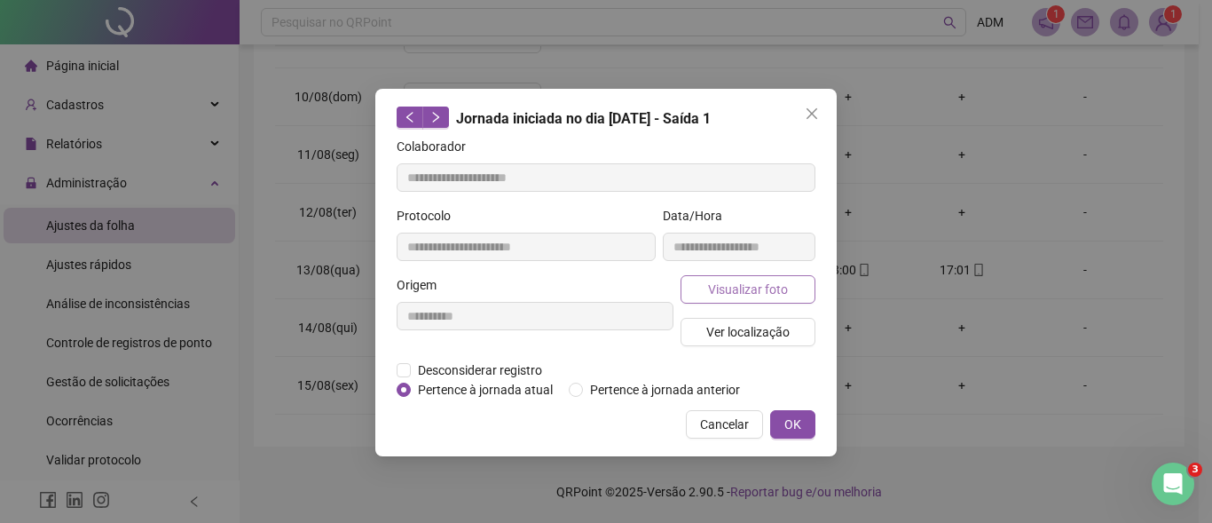
click at [722, 287] on span "Visualizar foto" at bounding box center [748, 289] width 80 height 20
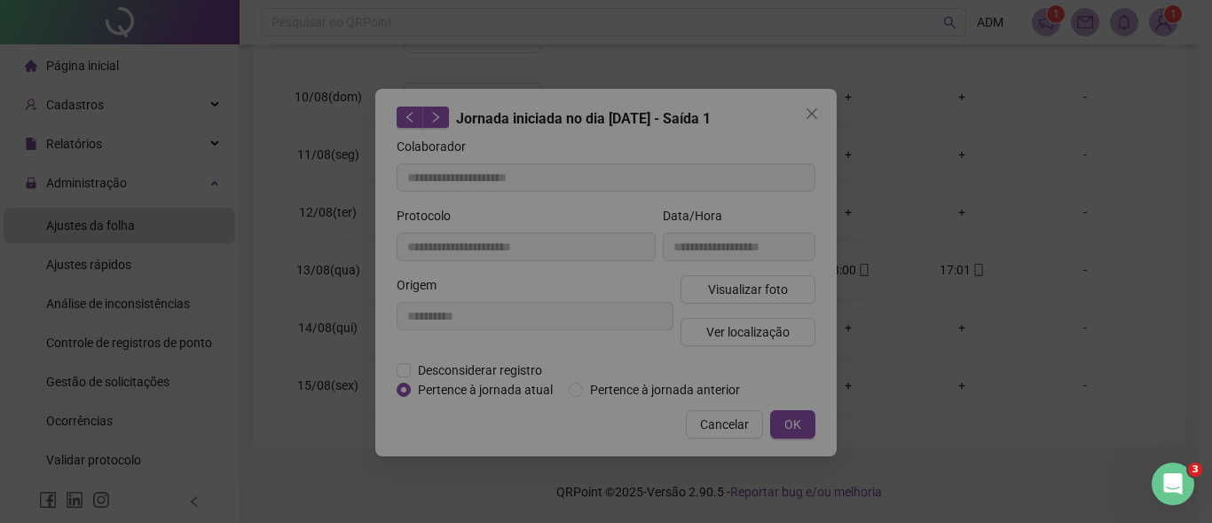
click at [599, 393] on div "Imagem do registro Fechar" at bounding box center [606, 261] width 1212 height 523
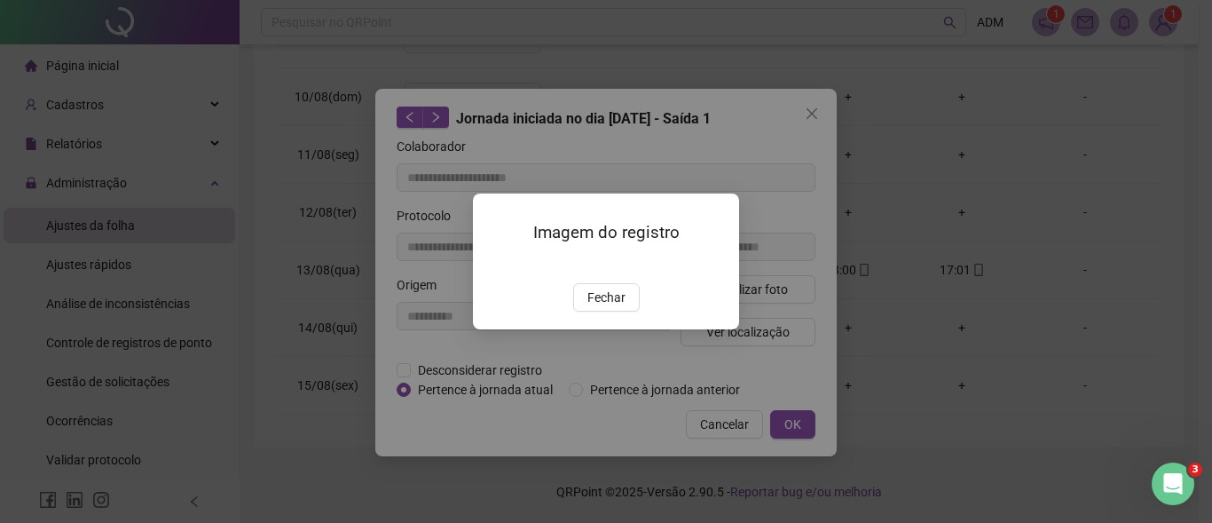
click at [606, 307] on span "Fechar" at bounding box center [606, 297] width 38 height 20
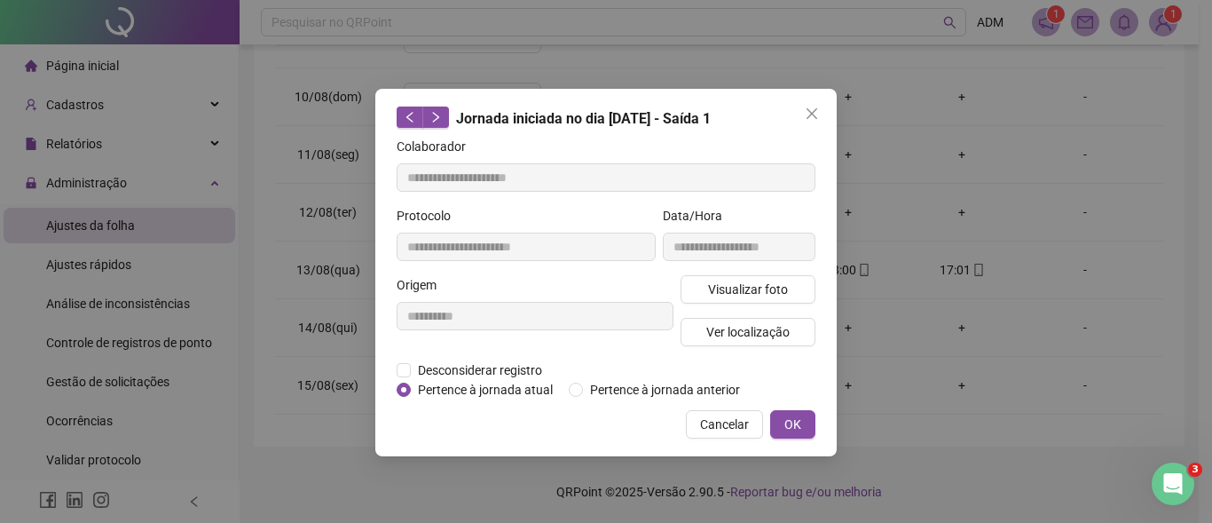
click at [409, 370] on div at bounding box center [606, 261] width 1212 height 523
click at [401, 368] on div at bounding box center [606, 261] width 1212 height 523
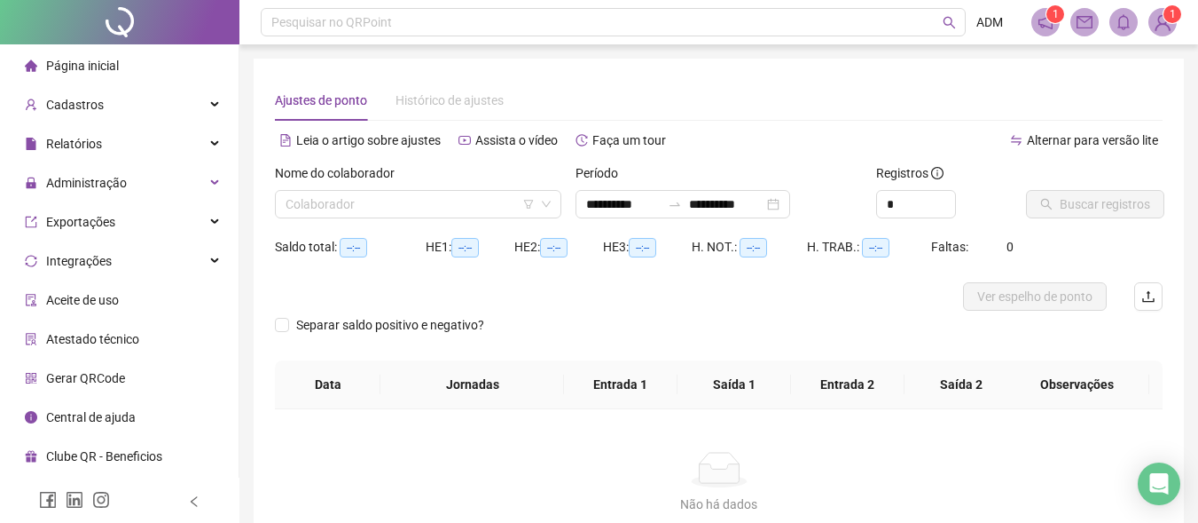
type input "**********"
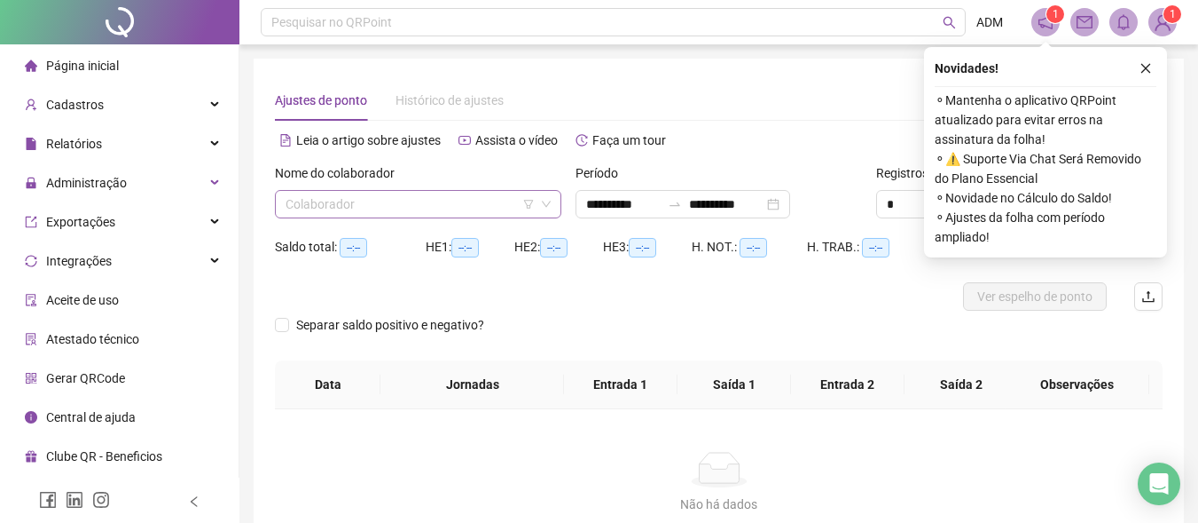
click at [463, 208] on input "search" at bounding box center [410, 204] width 249 height 27
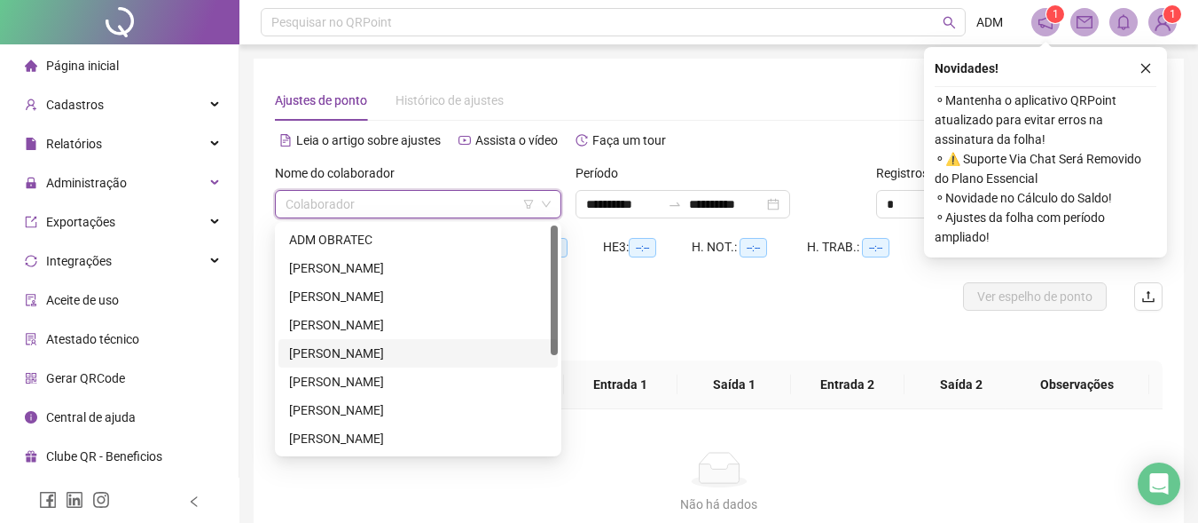
click at [393, 358] on div "[PERSON_NAME]" at bounding box center [418, 353] width 258 height 20
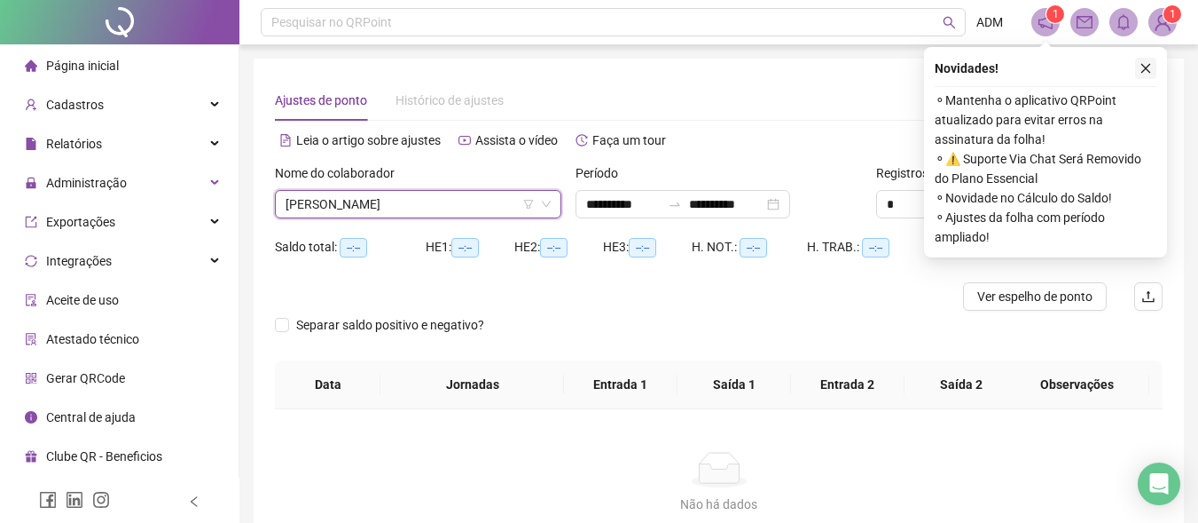
click at [1147, 67] on icon "close" at bounding box center [1146, 68] width 12 height 12
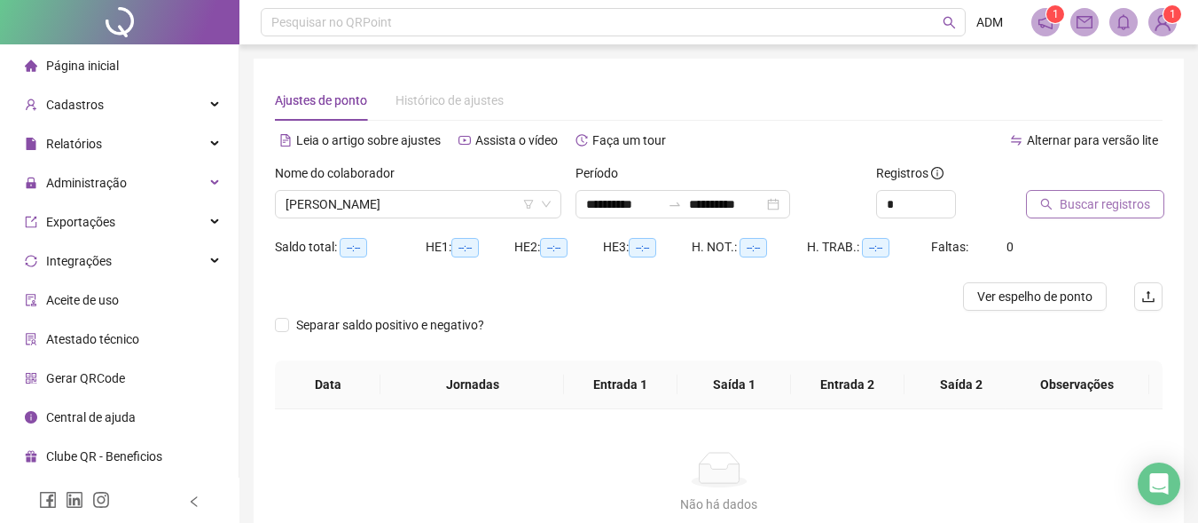
click at [1071, 207] on span "Buscar registros" at bounding box center [1105, 204] width 90 height 20
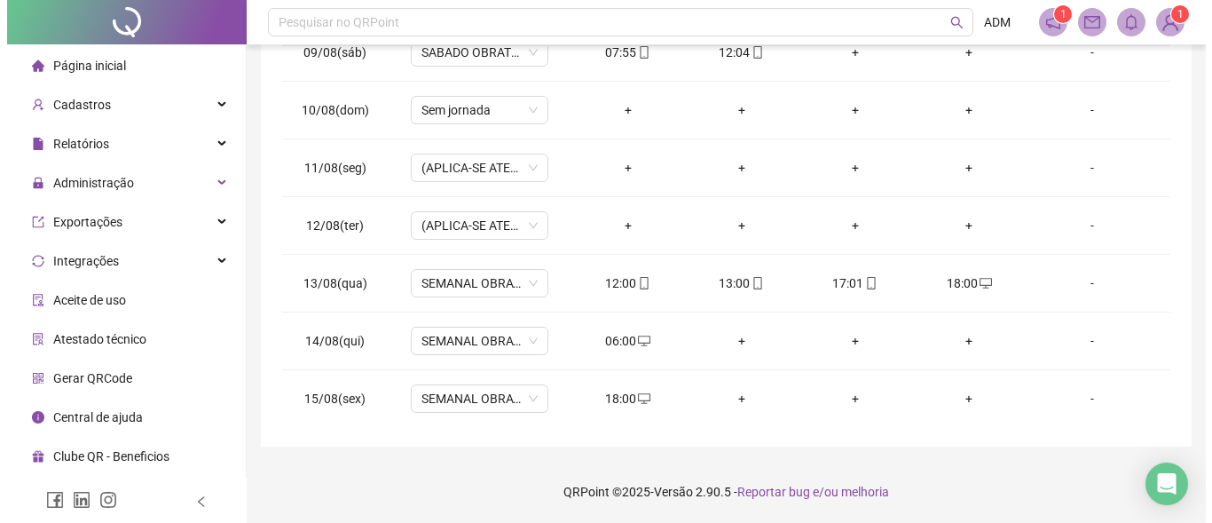
scroll to position [494, 0]
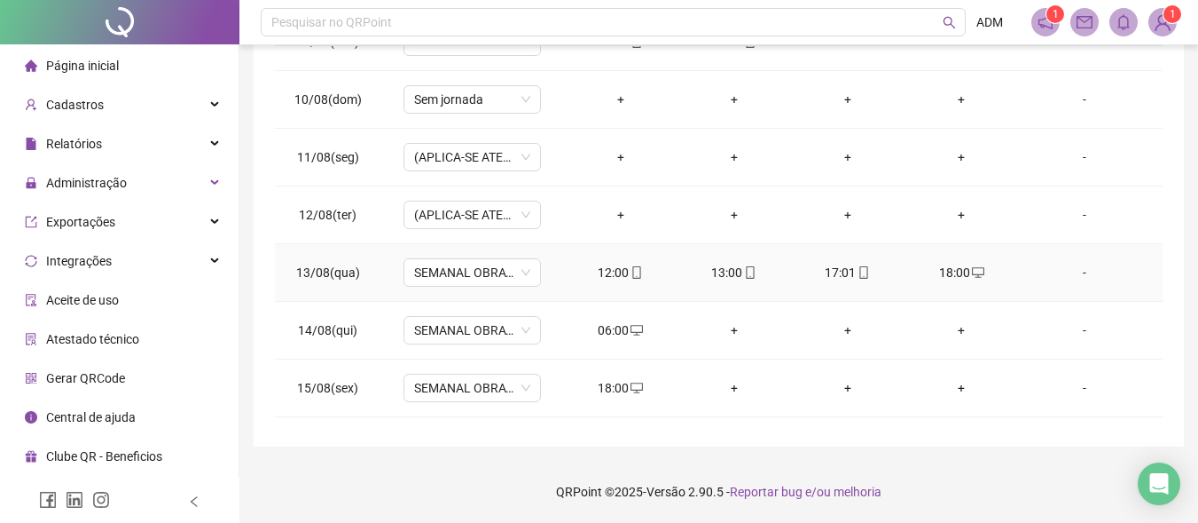
click at [618, 268] on div "12:00" at bounding box center [620, 273] width 85 height 20
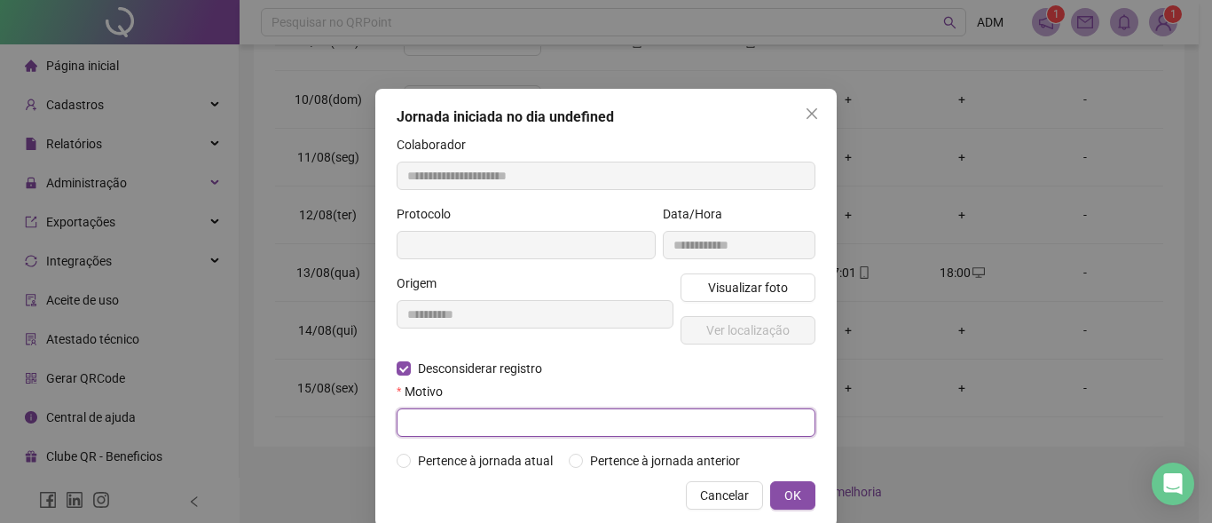
click at [494, 429] on input "text" at bounding box center [606, 422] width 419 height 28
type input "**********"
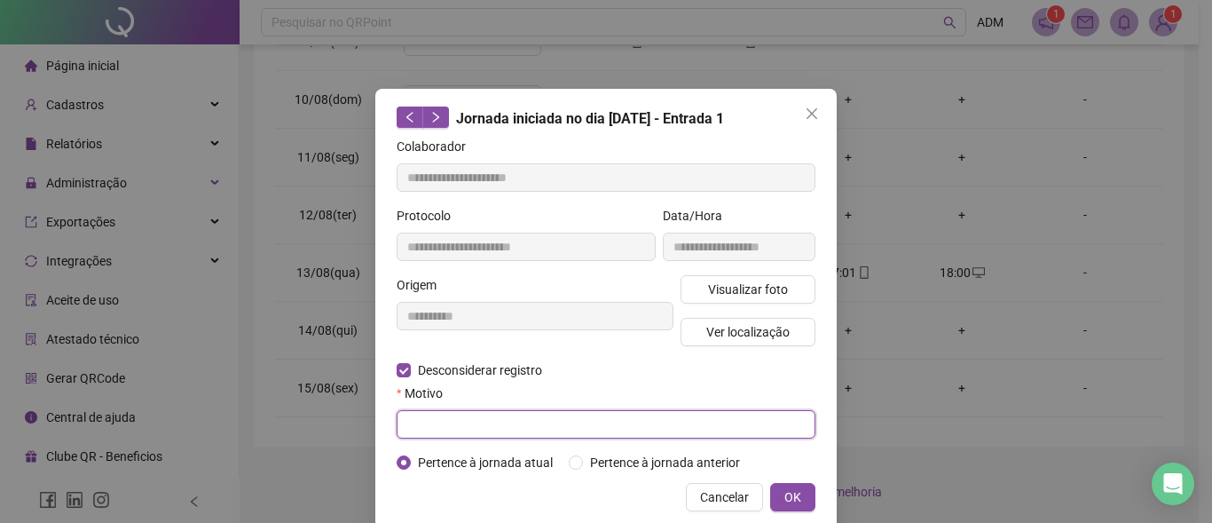
click at [456, 420] on input "text" at bounding box center [606, 424] width 419 height 28
paste input "****"
type input "****"
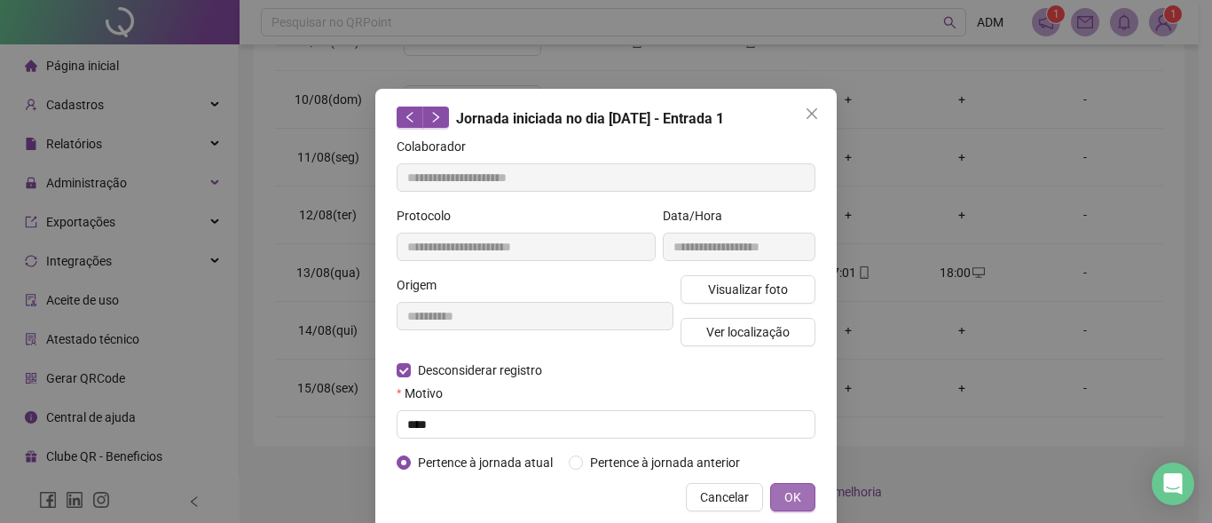
click at [790, 489] on span "OK" at bounding box center [792, 497] width 17 height 20
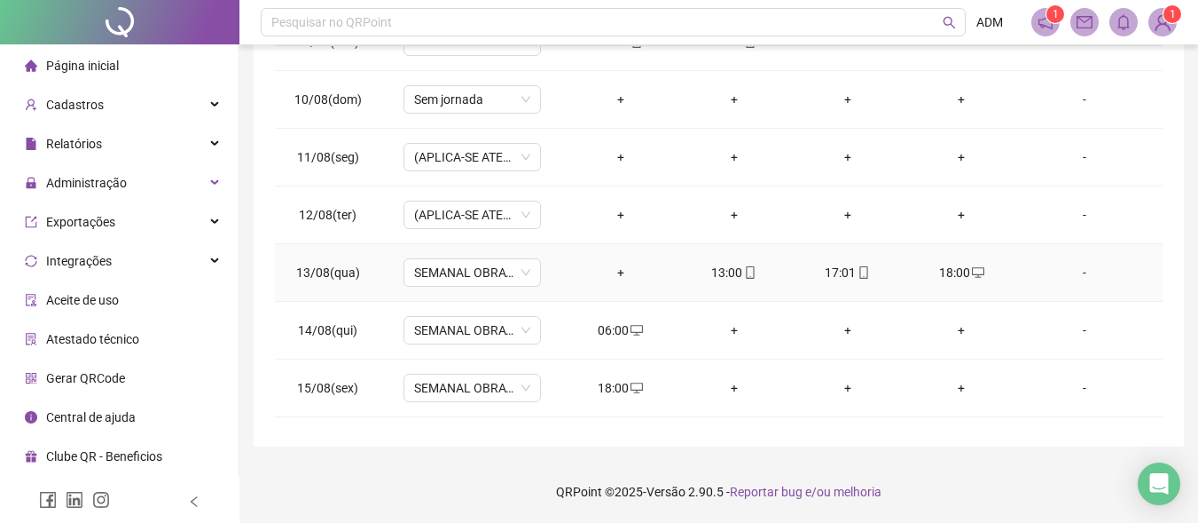
click at [722, 274] on div "13:00" at bounding box center [734, 273] width 85 height 20
type input "**********"
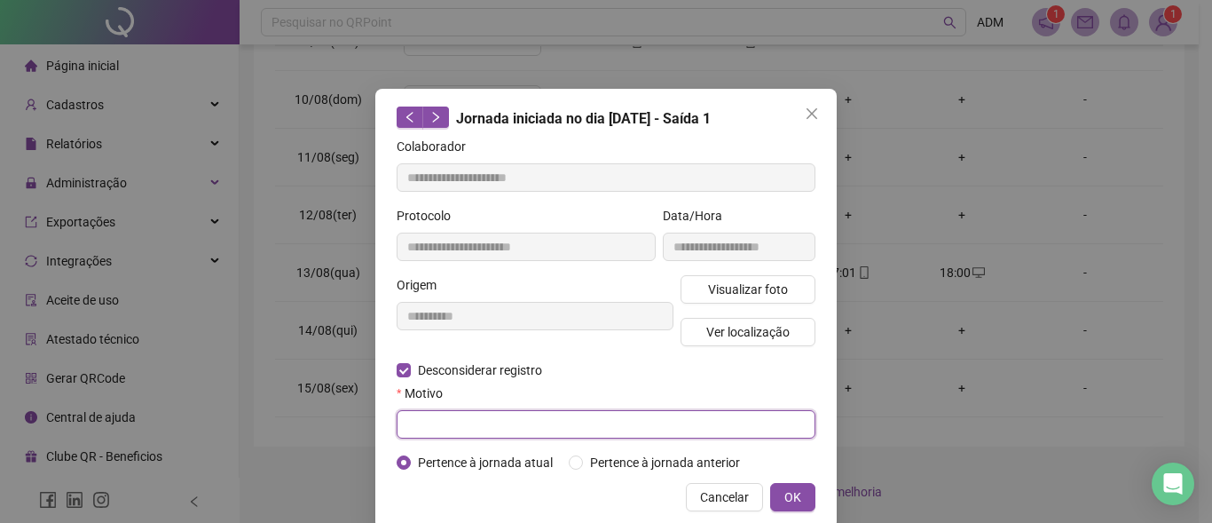
click at [485, 421] on input "text" at bounding box center [606, 424] width 419 height 28
paste input "****"
type input "****"
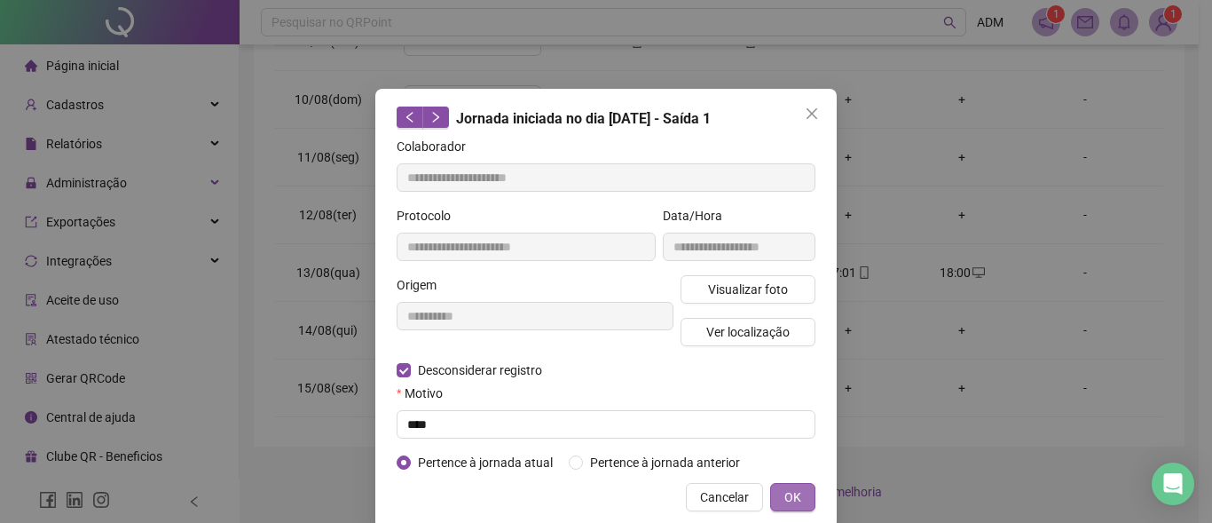
click at [789, 496] on span "OK" at bounding box center [792, 497] width 17 height 20
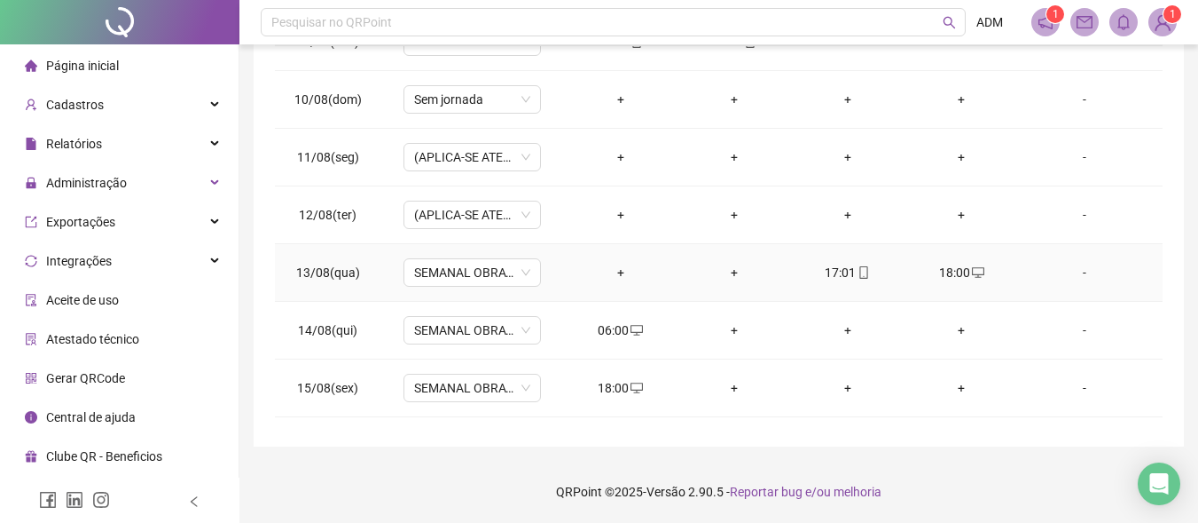
click at [829, 272] on div "17:01" at bounding box center [847, 273] width 85 height 20
type input "**********"
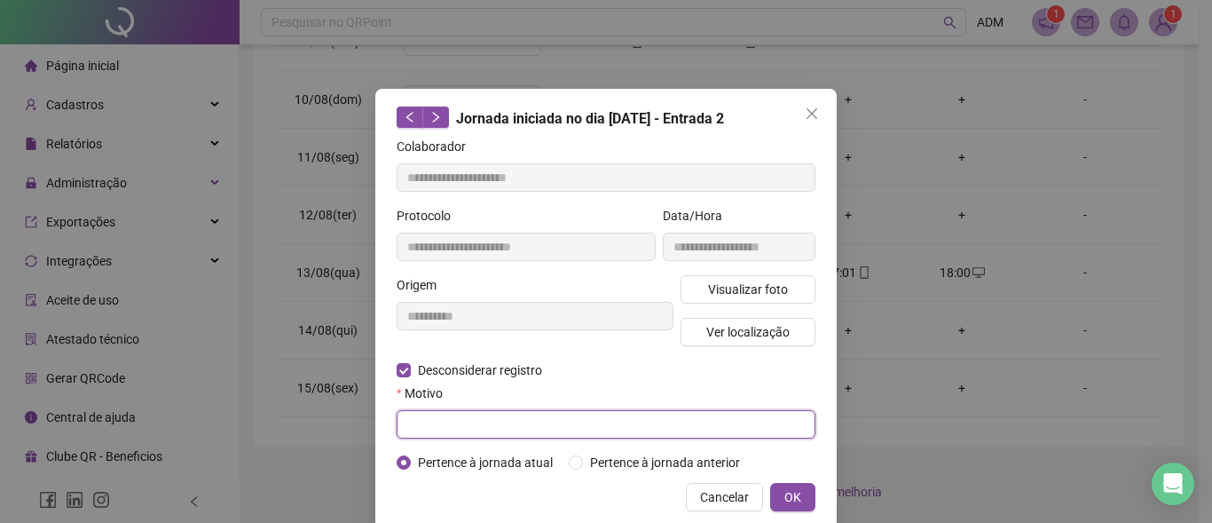
click at [483, 423] on input "text" at bounding box center [606, 424] width 419 height 28
paste input "****"
type input "****"
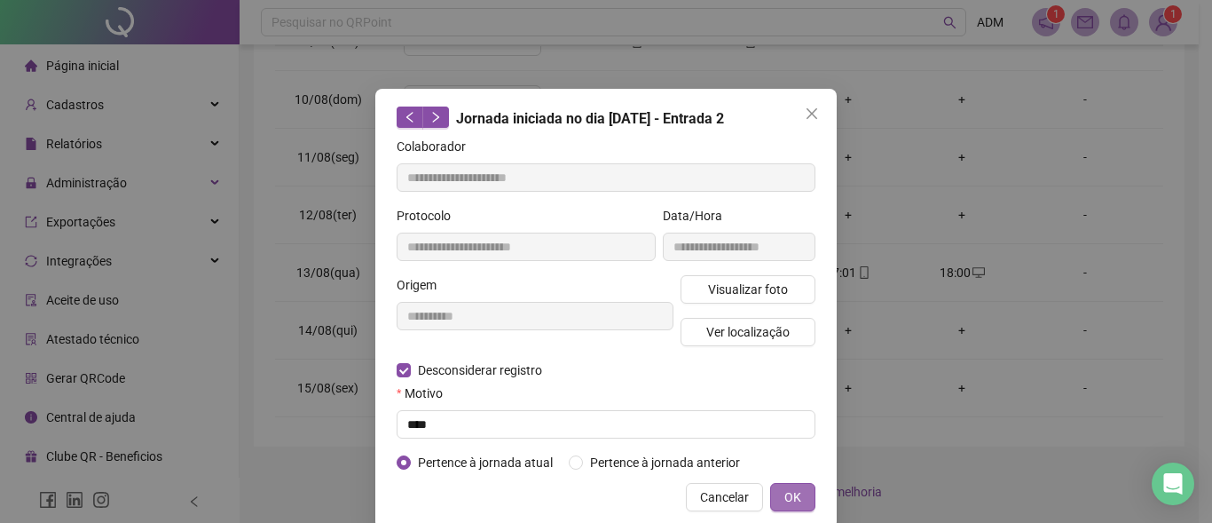
click at [795, 493] on button "OK" at bounding box center [792, 497] width 45 height 28
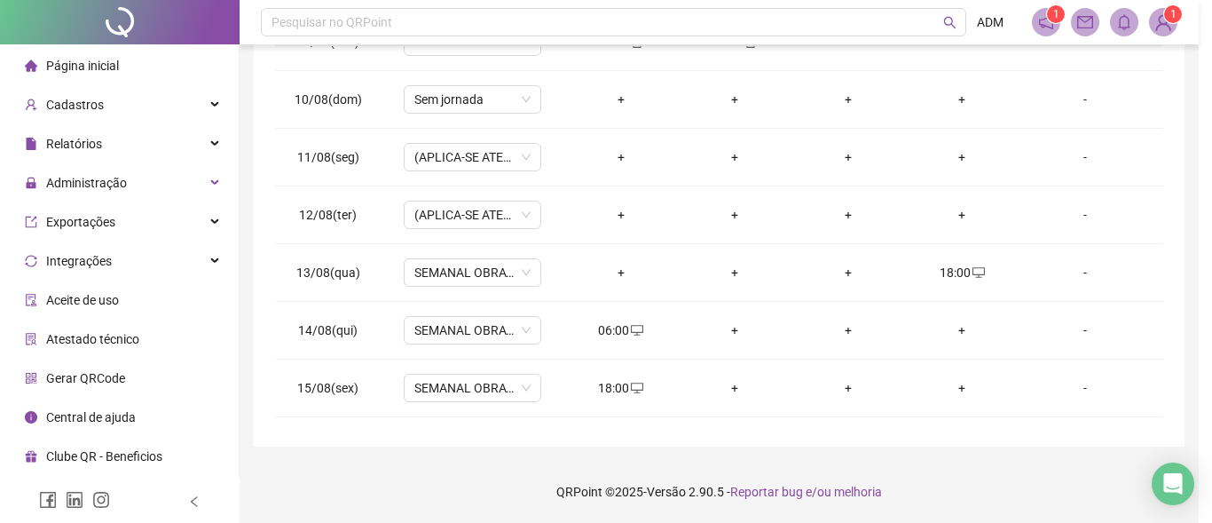
click at [460, 274] on div at bounding box center [606, 261] width 1212 height 523
click at [470, 274] on span "SEMANAL OBRATEC [PHONE_NUMBER]" at bounding box center [475, 272] width 116 height 27
type input "****"
